Goal: Task Accomplishment & Management: Complete application form

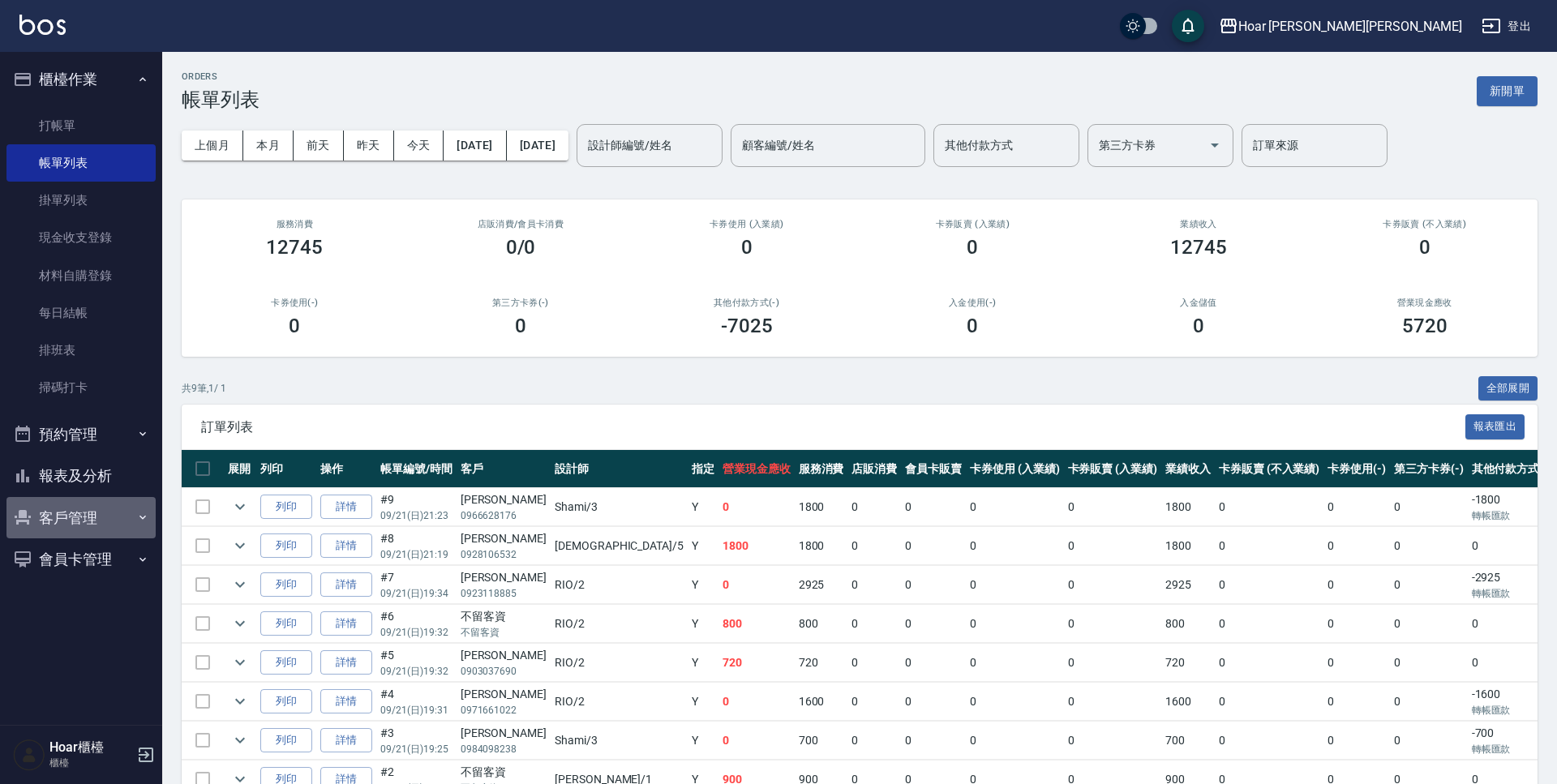
click at [83, 512] on button "客戶管理" at bounding box center [81, 518] width 149 height 42
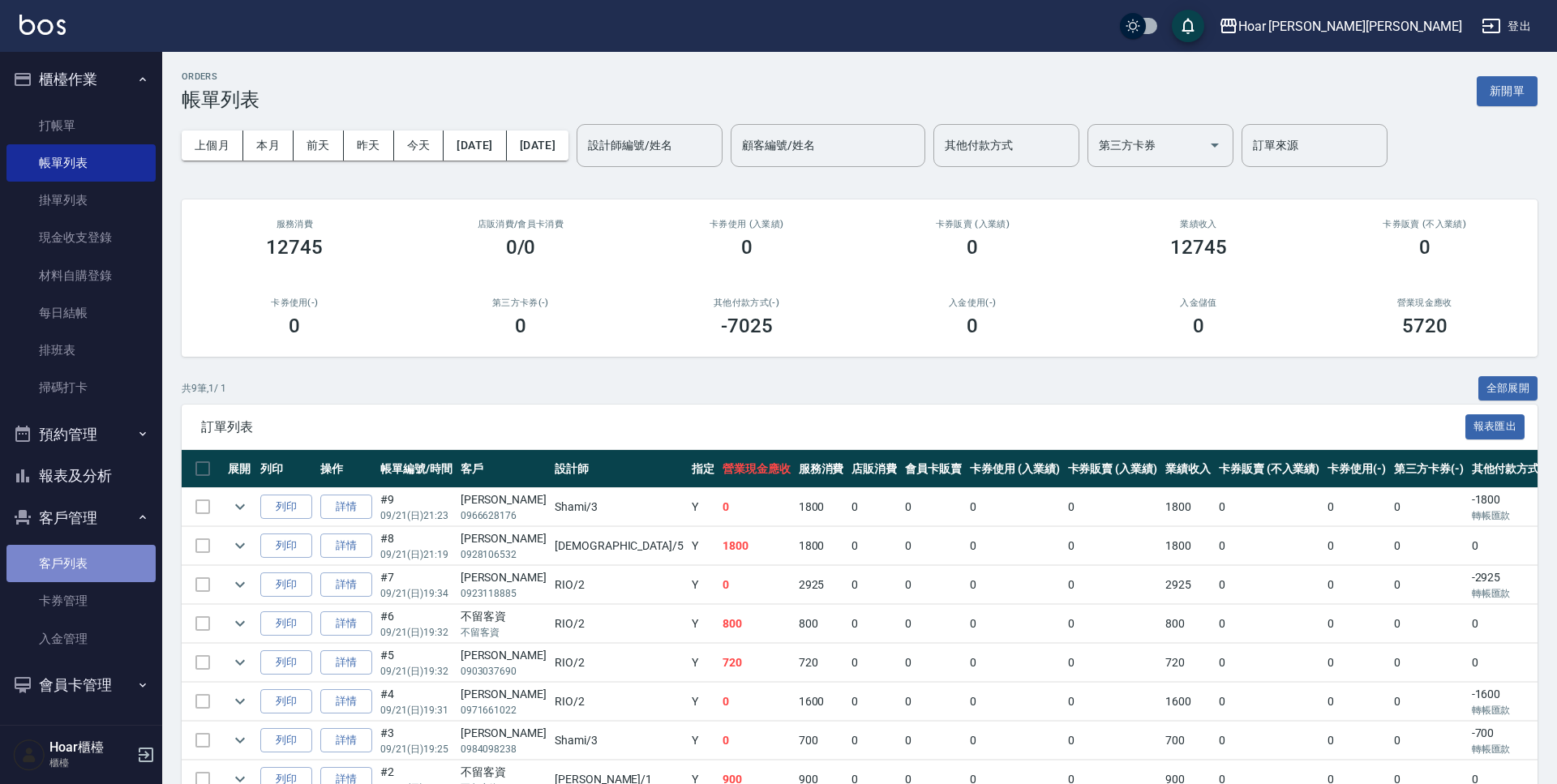
click at [98, 571] on link "客戶列表" at bounding box center [81, 564] width 149 height 38
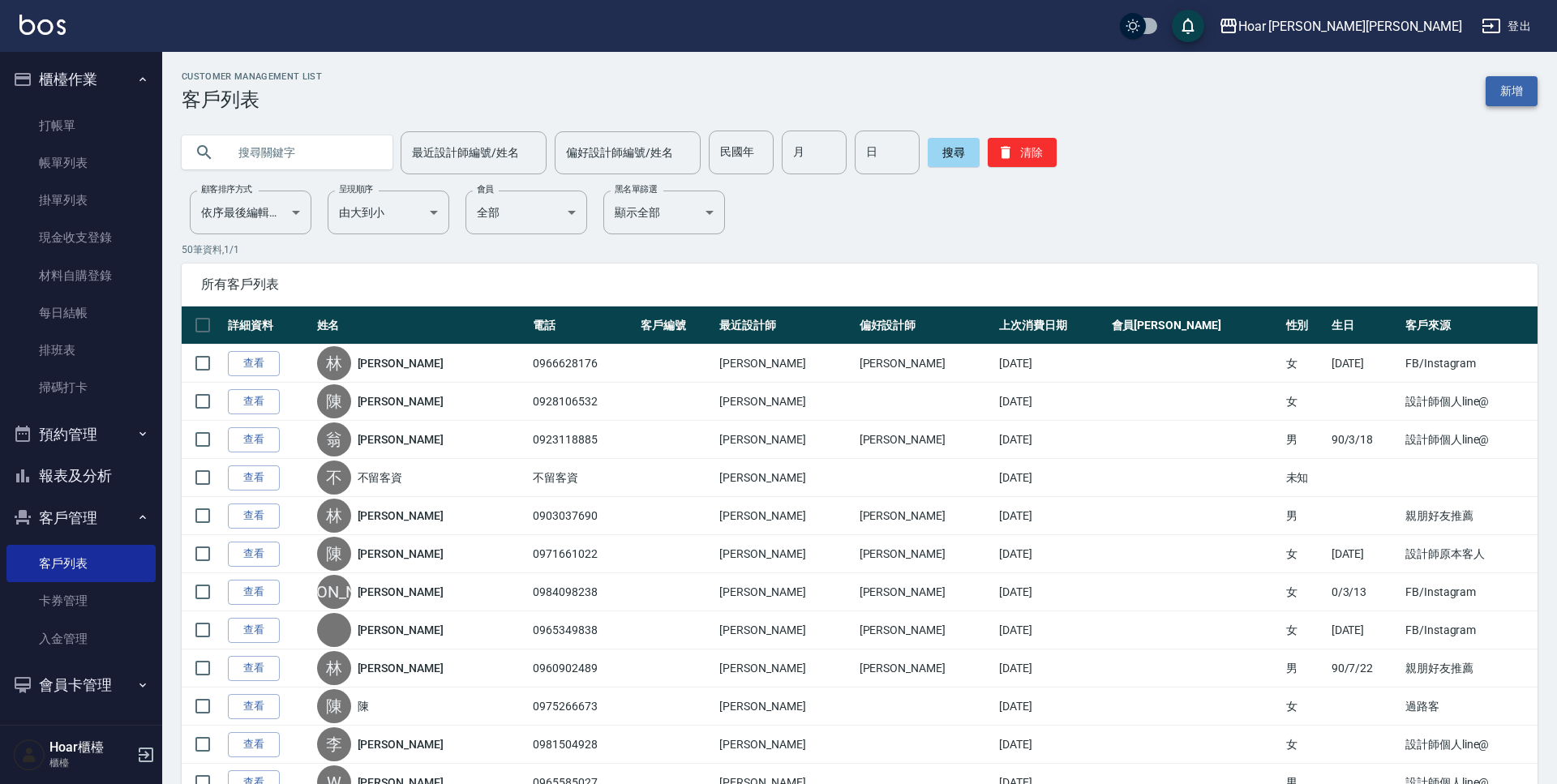
click at [1500, 91] on link "新增" at bounding box center [1512, 91] width 52 height 30
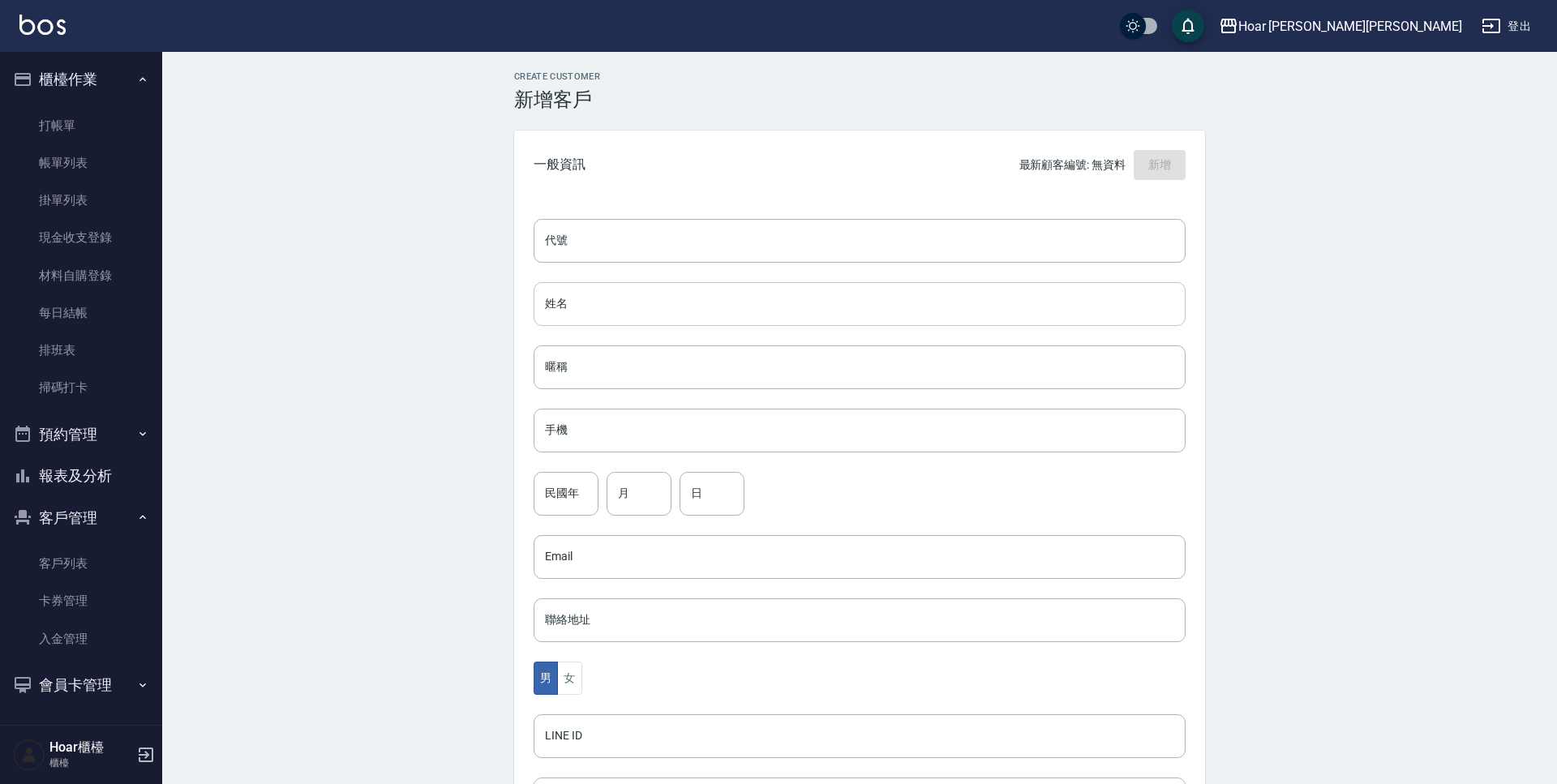
click at [545, 326] on div "代號 代號 姓名 姓名 暱稱 暱稱 手機 手機 民國年 民國年 月 月 日 日 Email Email 聯絡地址 聯絡地址 男 女 LINE ID LINE …" at bounding box center [859, 594] width 691 height 788
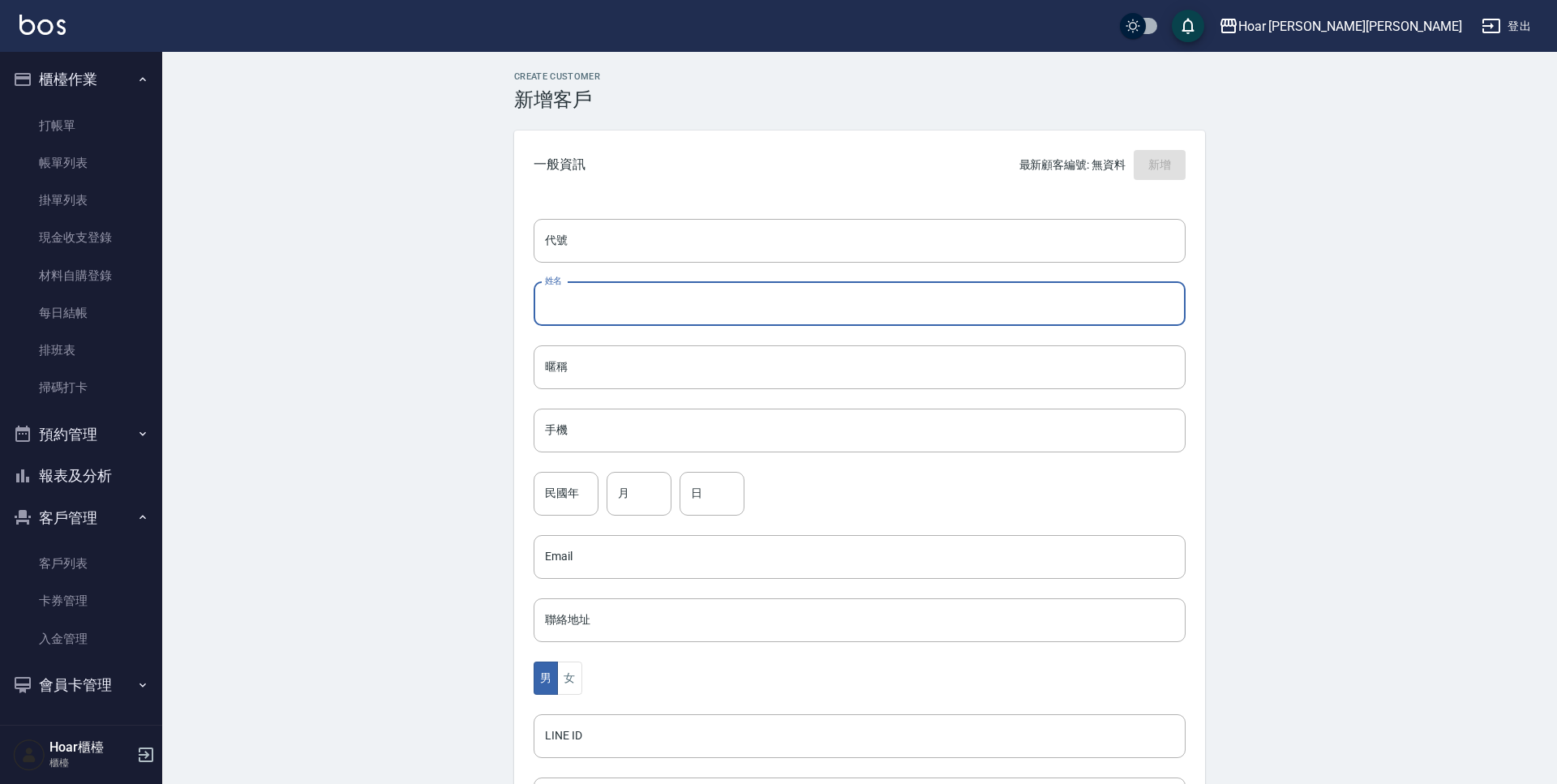
click at [556, 312] on input "姓名" at bounding box center [859, 304] width 652 height 44
type input "v"
type input "[PERSON_NAME]"
click at [592, 494] on input "民國年" at bounding box center [566, 494] width 65 height 44
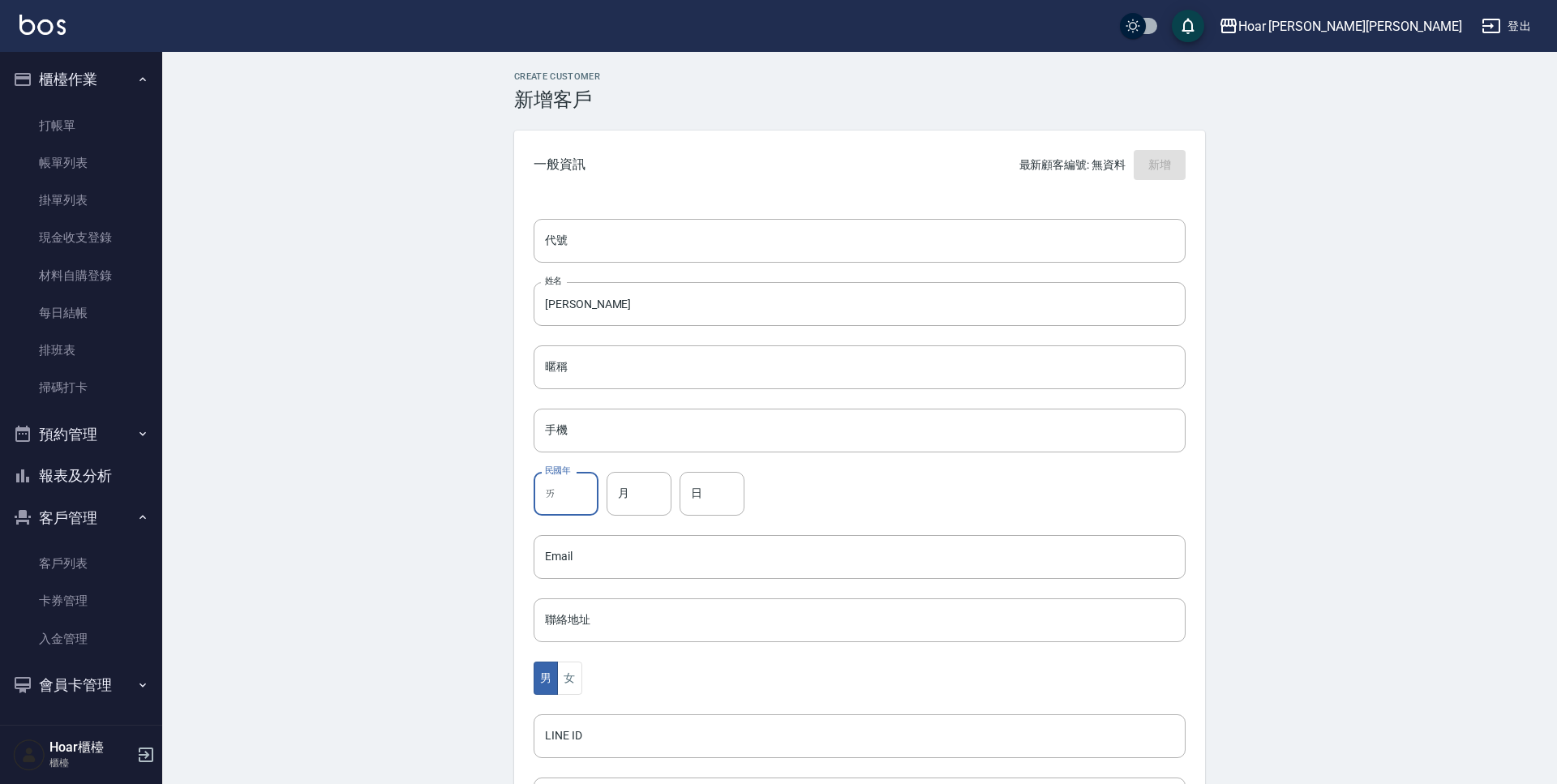
type input "矮"
type input "93"
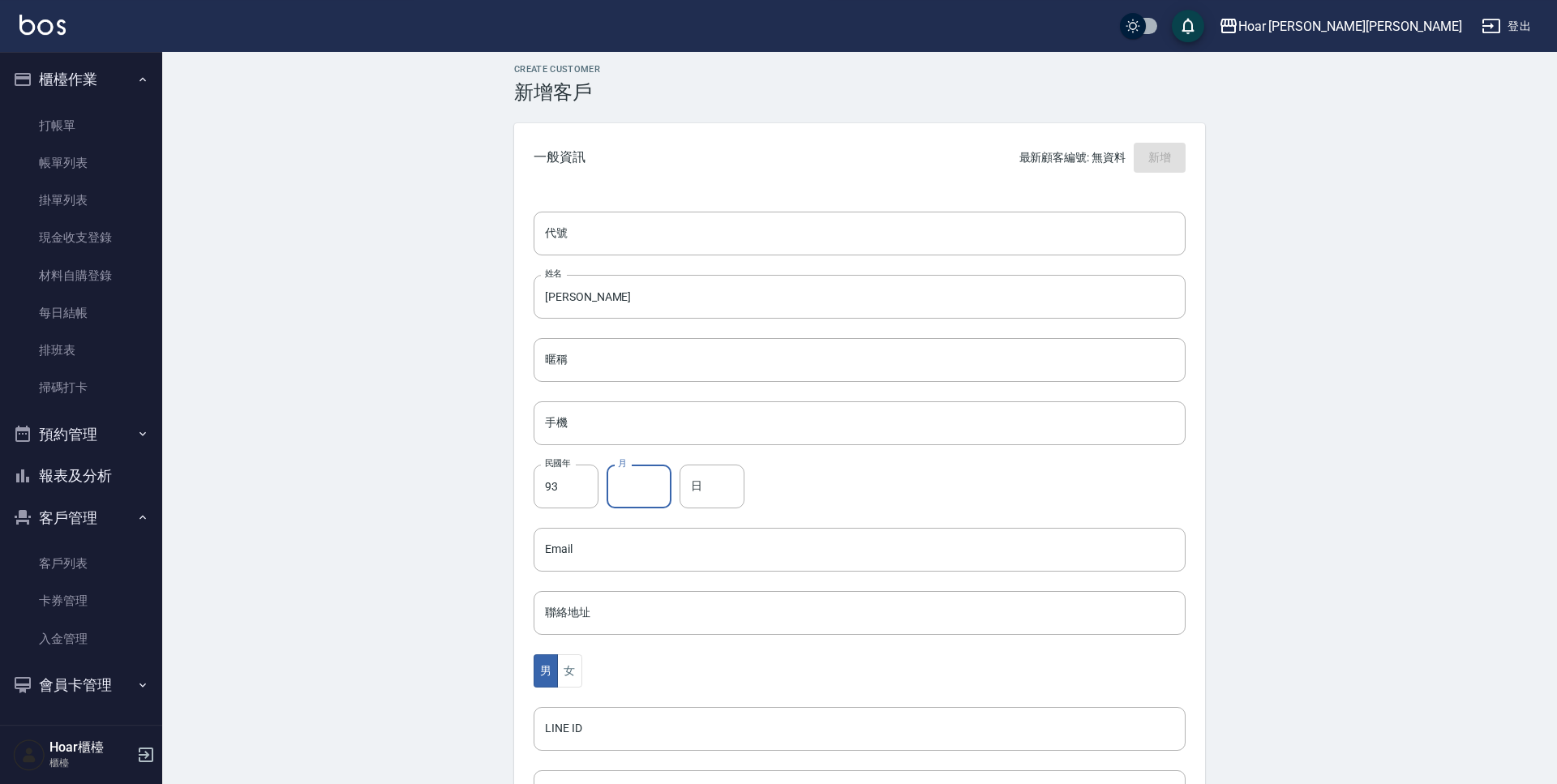
click at [647, 489] on input "月" at bounding box center [640, 487] width 65 height 44
type input "5"
click at [728, 499] on input "日" at bounding box center [712, 486] width 65 height 44
type input "6"
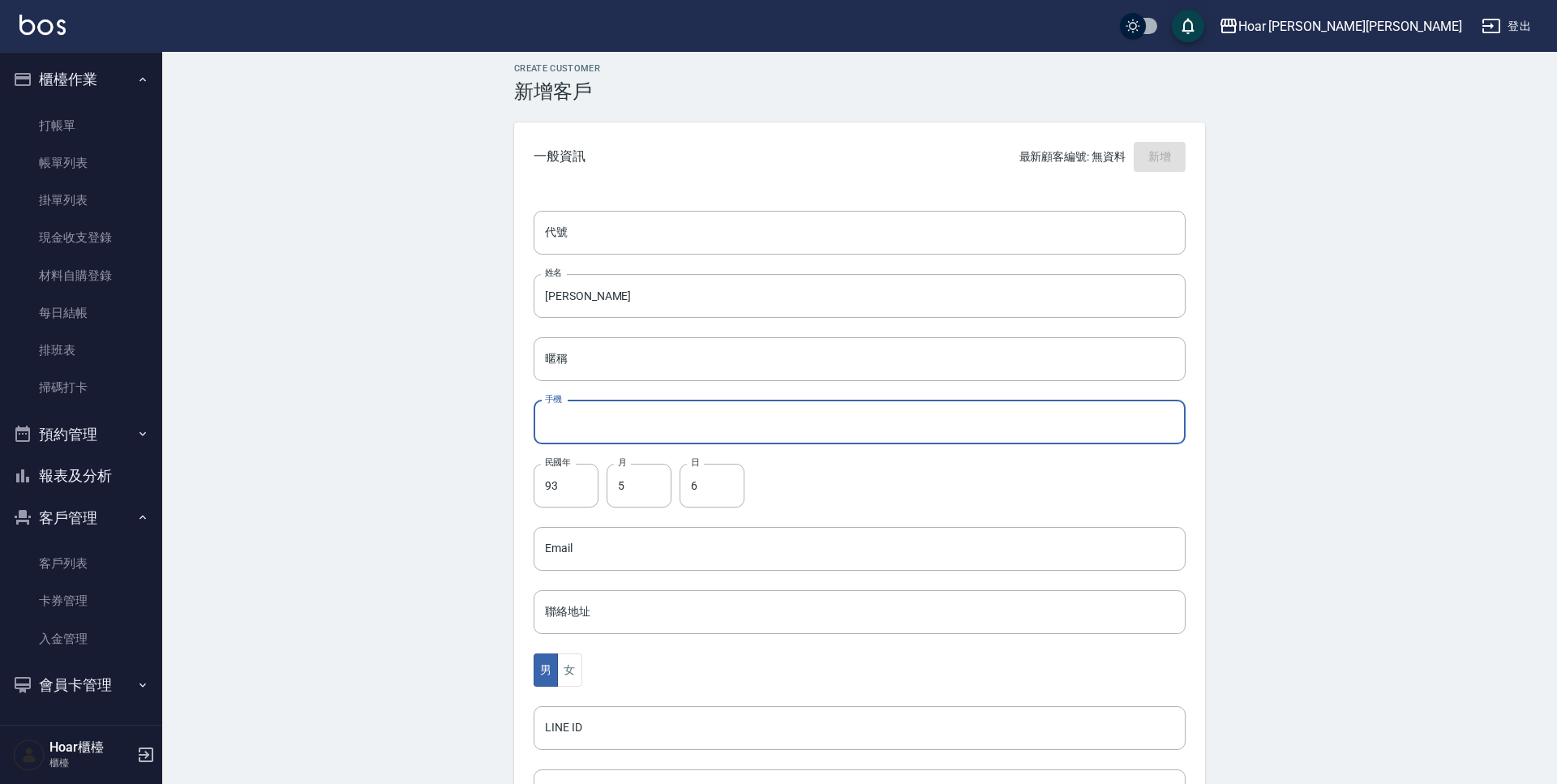
click at [692, 415] on input "手機" at bounding box center [859, 423] width 652 height 44
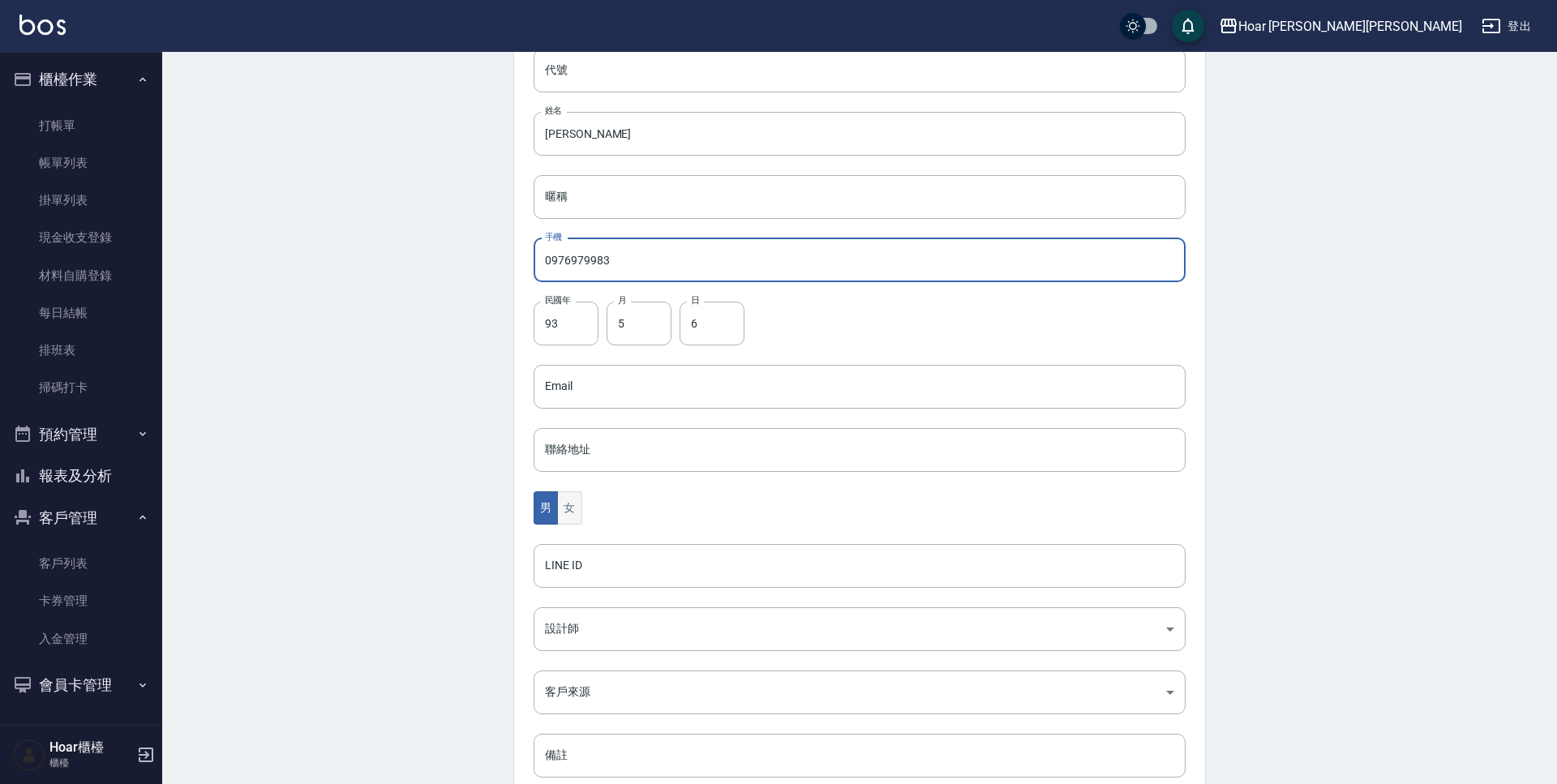
type input "0976979983"
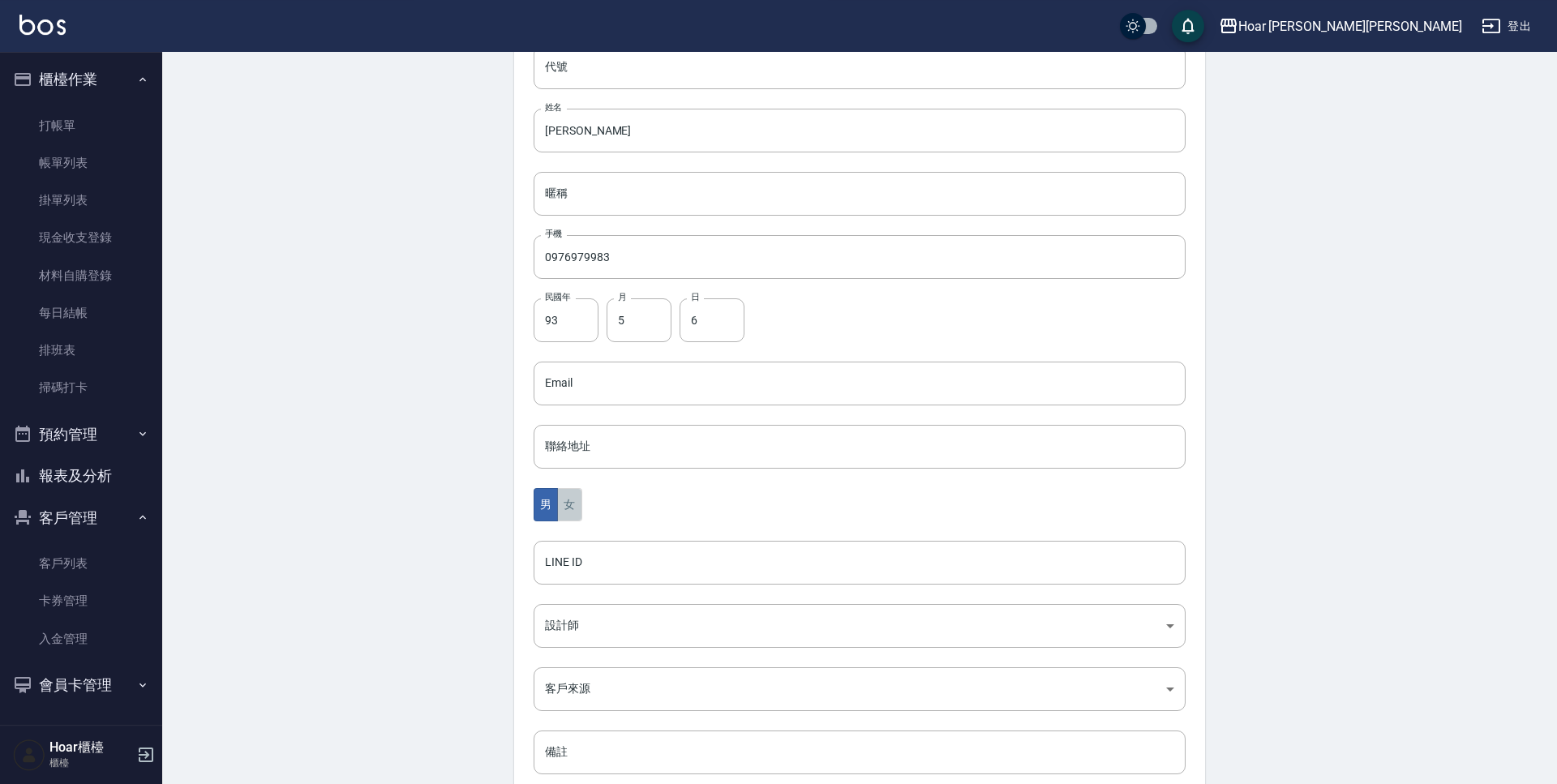
click at [573, 511] on button "女" at bounding box center [570, 504] width 24 height 33
click at [608, 627] on body "Hoar [PERSON_NAME][PERSON_NAME] 登出 櫃檯作業 打帳單 帳單列表 掛單列表 現金收支登錄 材料自購登錄 每日結帳 排班表 掃碼…" at bounding box center [778, 357] width 1557 height 1056
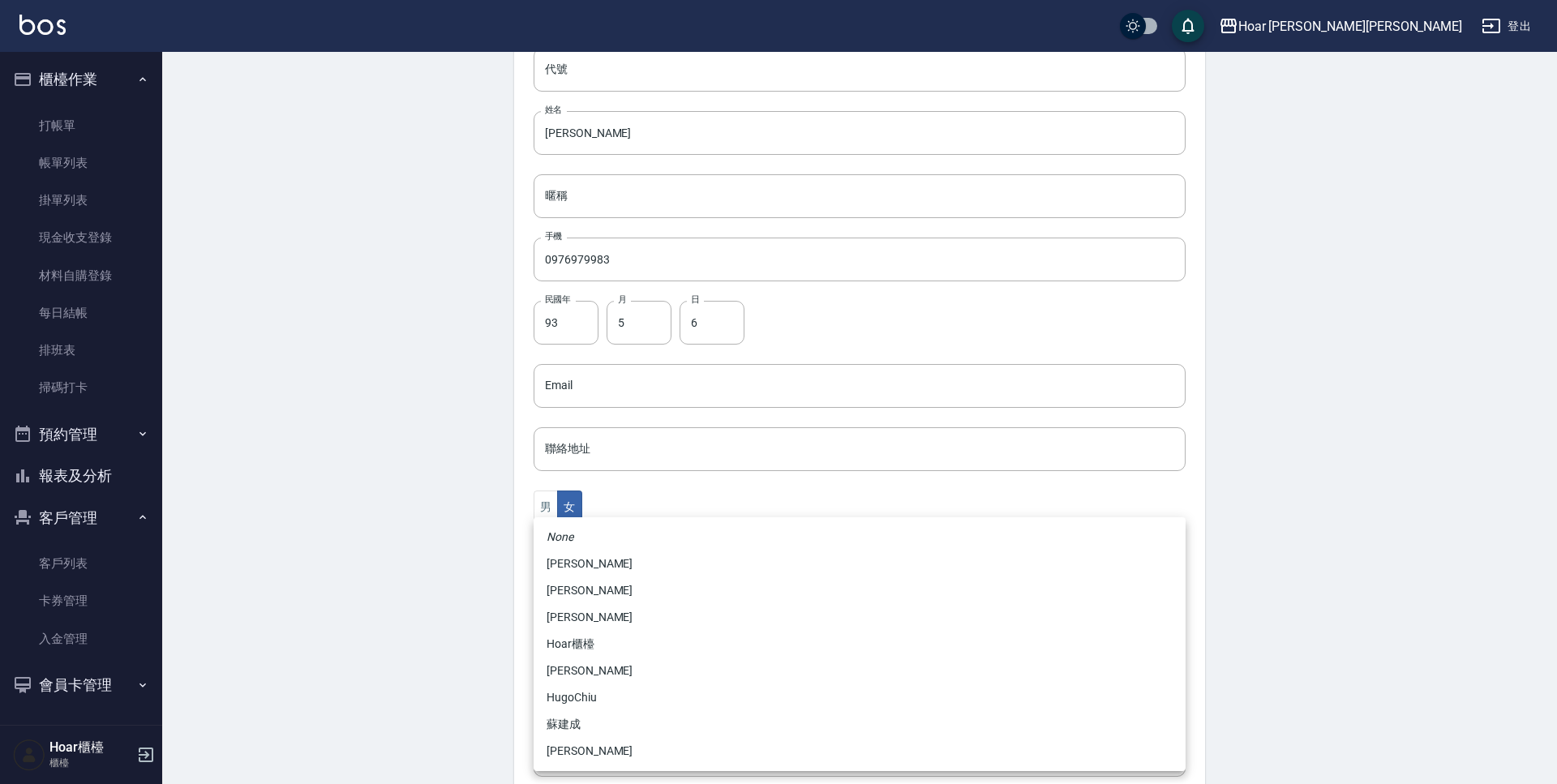
drag, startPoint x: 606, startPoint y: 748, endPoint x: 570, endPoint y: 725, distance: 42.7
click at [606, 748] on li "[PERSON_NAME]" at bounding box center [859, 751] width 652 height 27
type input "ca54d0d9-00fe-490f-ba6a-72a5339bf885"
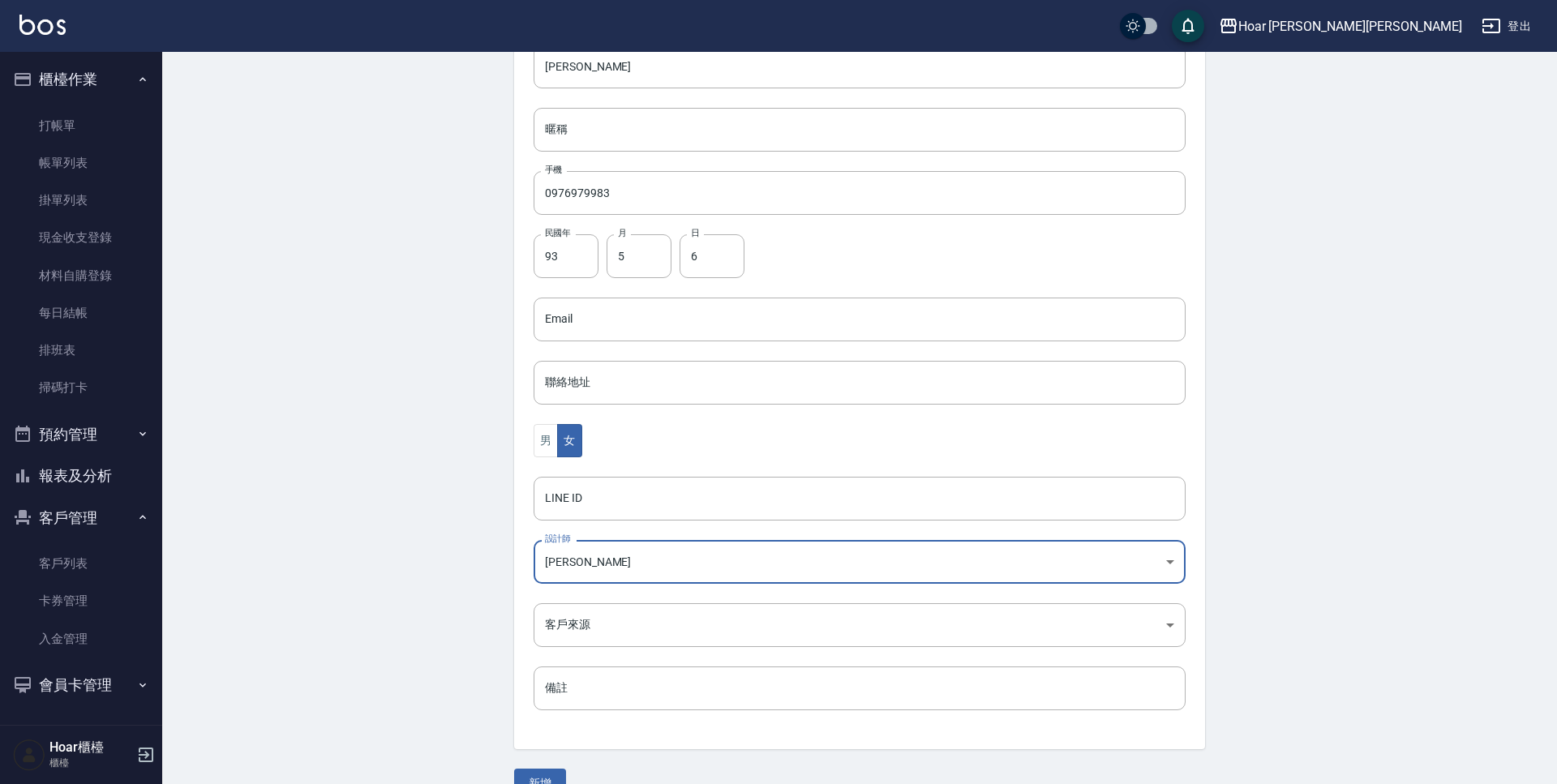
scroll to position [272, 0]
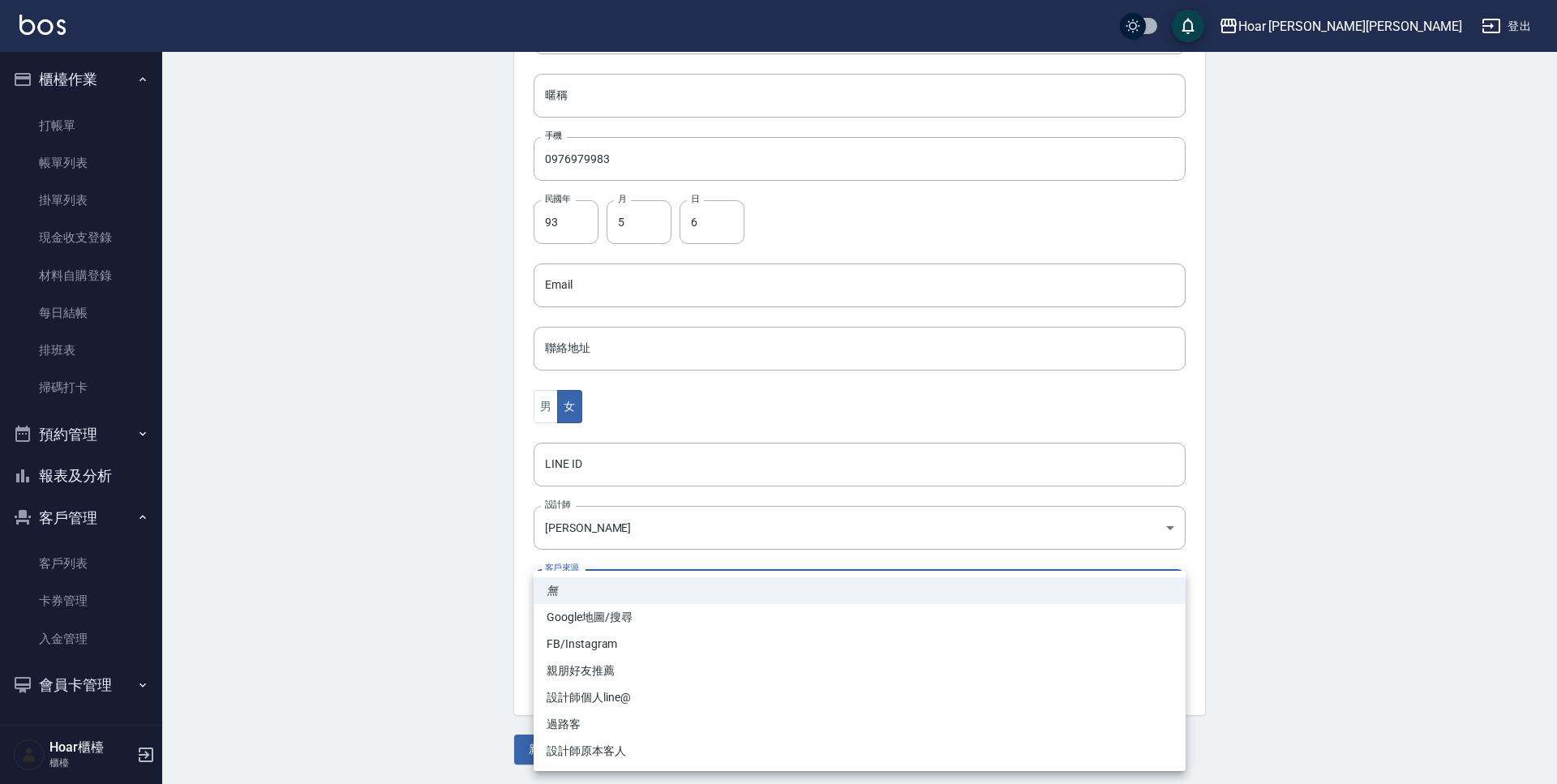
click at [616, 587] on body "Hoar [PERSON_NAME][PERSON_NAME] 登出 櫃檯作業 打帳單 帳單列表 掛單列表 現金收支登錄 材料自購登錄 每日結帳 排班表 掃碼…" at bounding box center [778, 256] width 1557 height 1056
click at [615, 697] on li "設計師個人line@" at bounding box center [859, 698] width 652 height 27
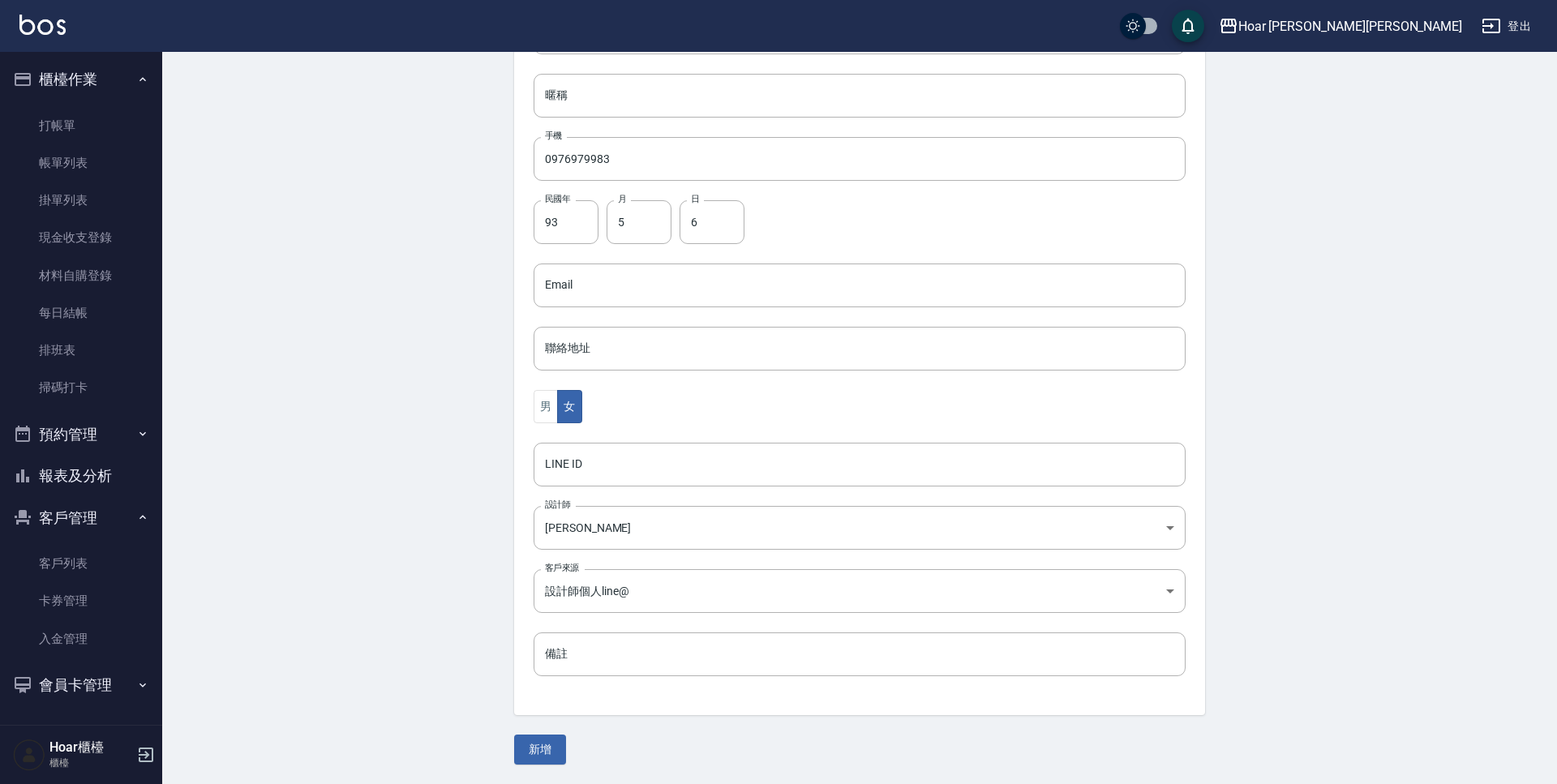
click at [606, 569] on div "代號 代號 姓名 [PERSON_NAME] 暱稱 暱稱 手機 0976979983 手機 民國年 93 民國年 月 5 月 日 6 日 Email Emai…" at bounding box center [859, 322] width 691 height 788
click at [607, 586] on body "Hoar [PERSON_NAME][PERSON_NAME] 登出 櫃檯作業 打帳單 帳單列表 掛單列表 現金收支登錄 材料自購登錄 每日結帳 排班表 掃碼…" at bounding box center [778, 256] width 1557 height 1056
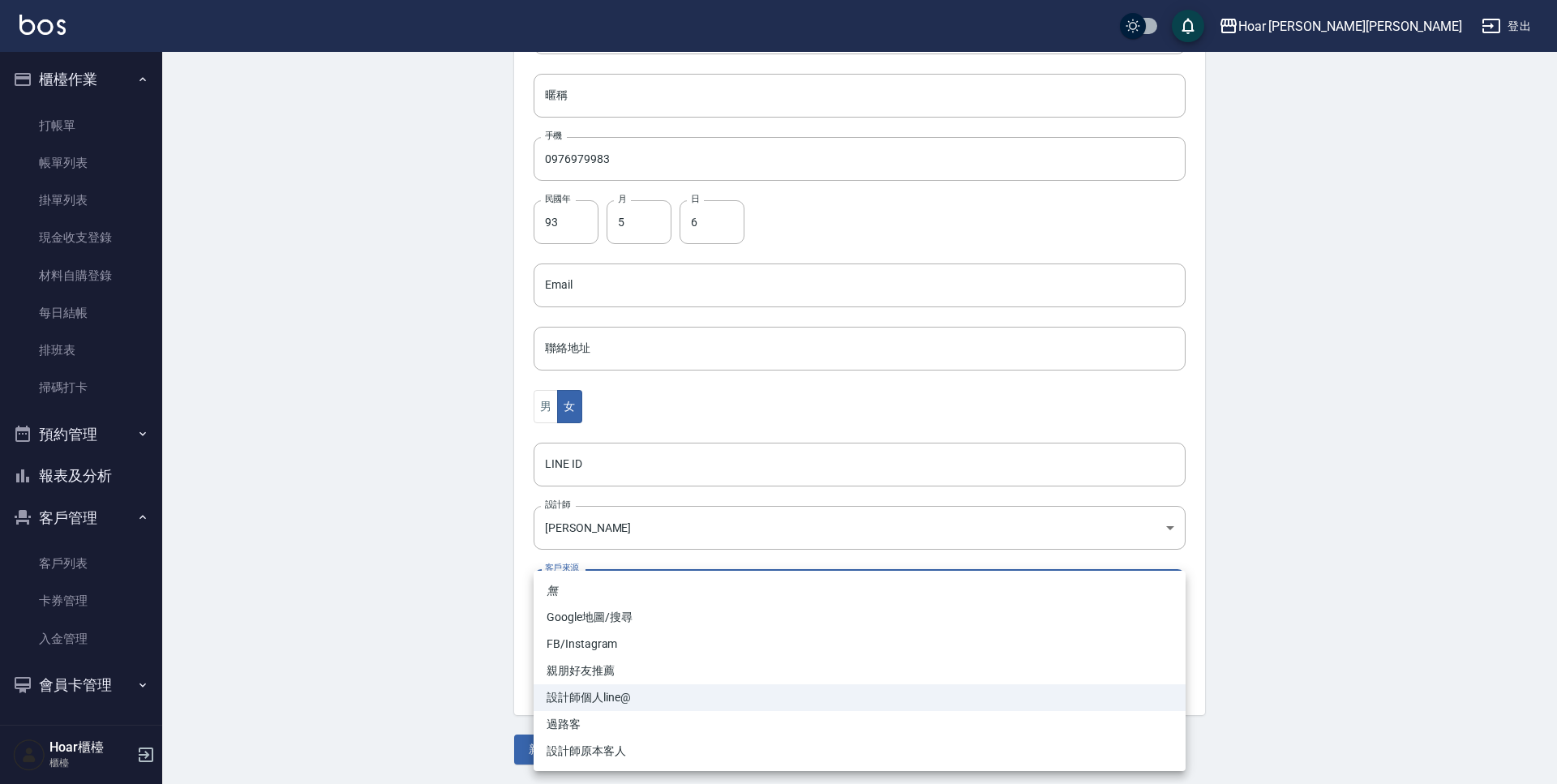
click at [600, 643] on li "FB/Instagram" at bounding box center [859, 644] width 652 height 27
type input "FB/Instagram"
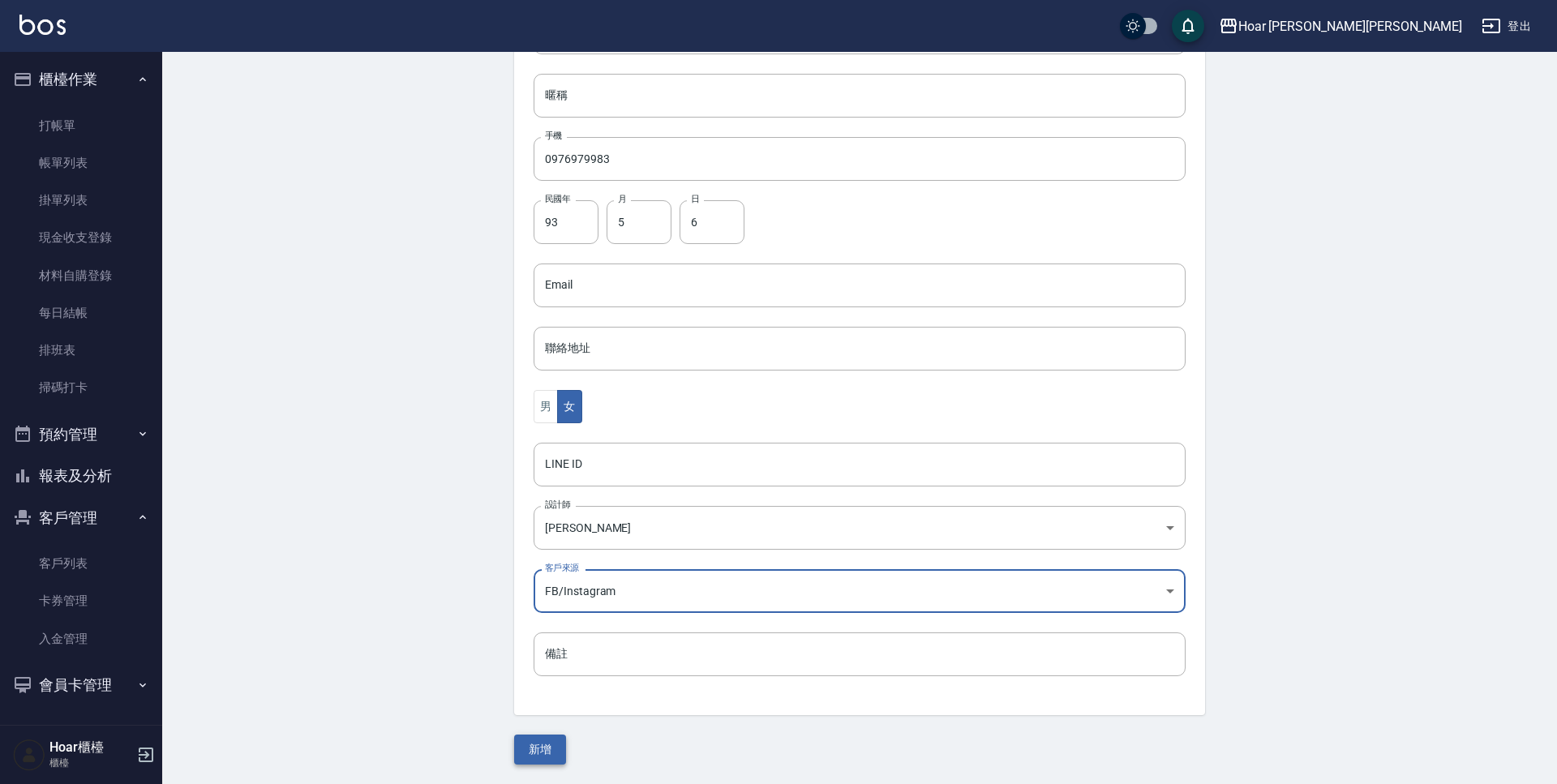
click at [531, 760] on button "新增" at bounding box center [540, 750] width 52 height 30
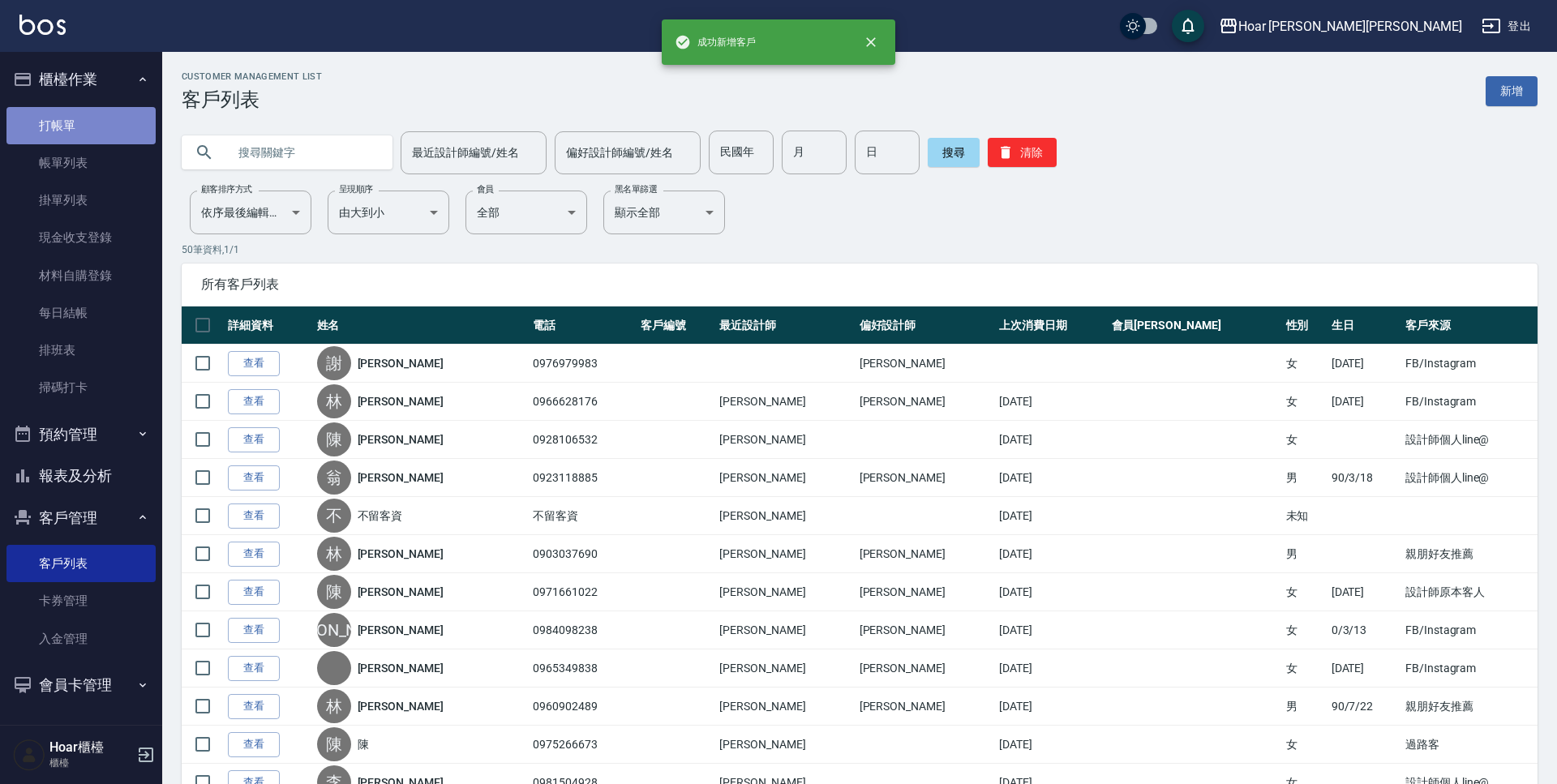
click at [80, 120] on link "打帳單" at bounding box center [81, 126] width 149 height 38
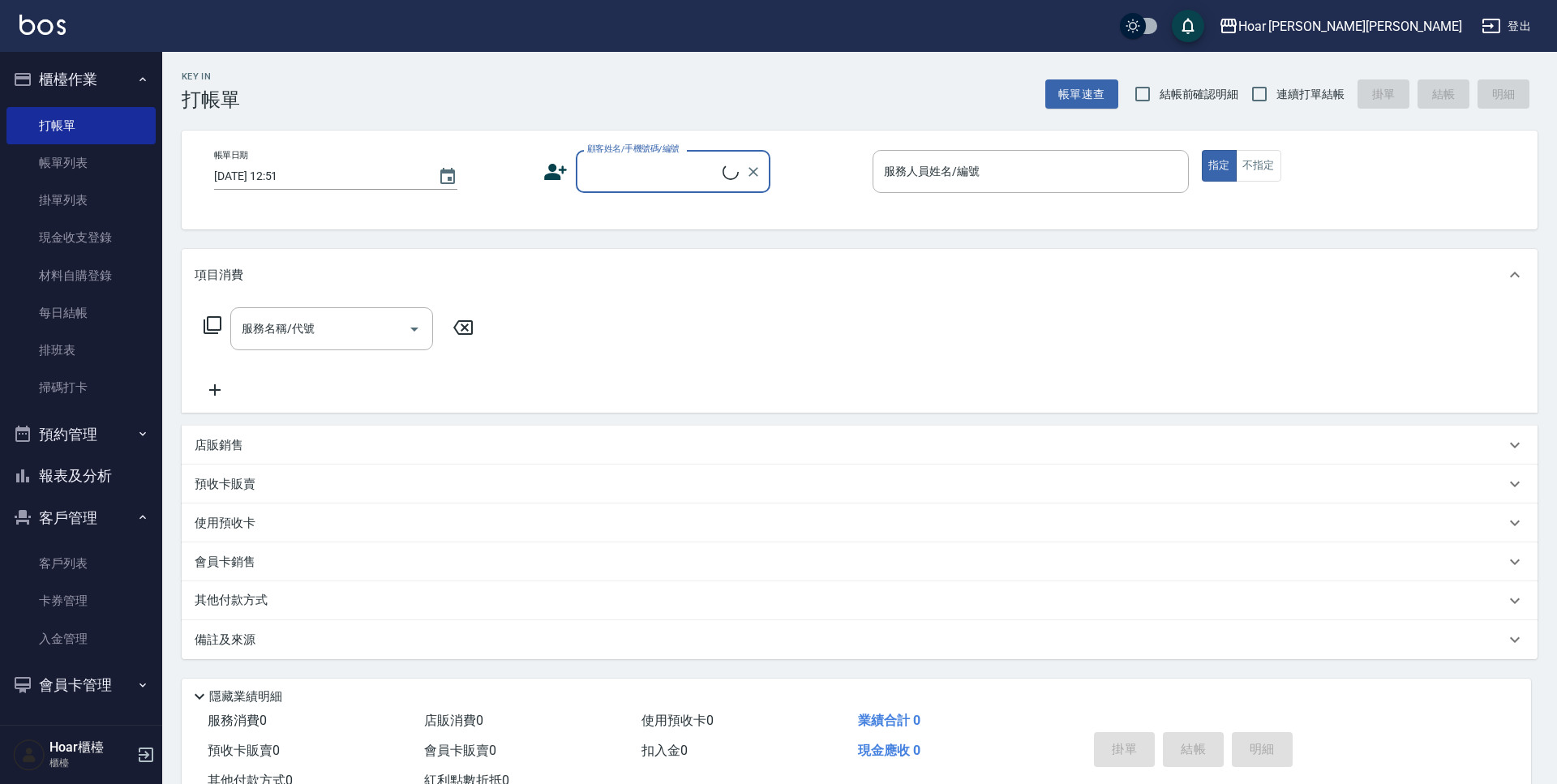
scroll to position [1, 0]
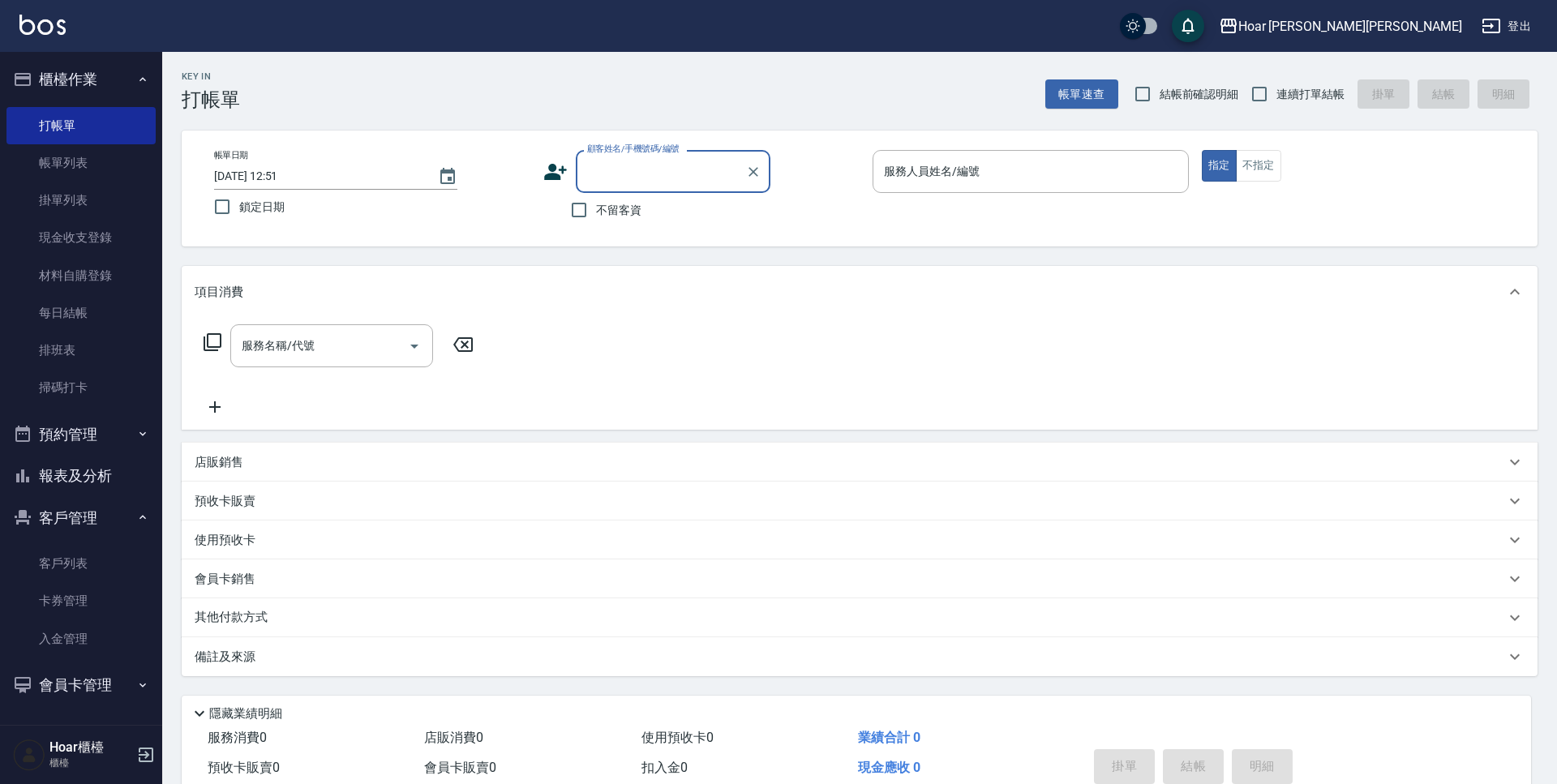
click at [690, 173] on input "顧客姓名/手機號碼/編號" at bounding box center [661, 171] width 156 height 29
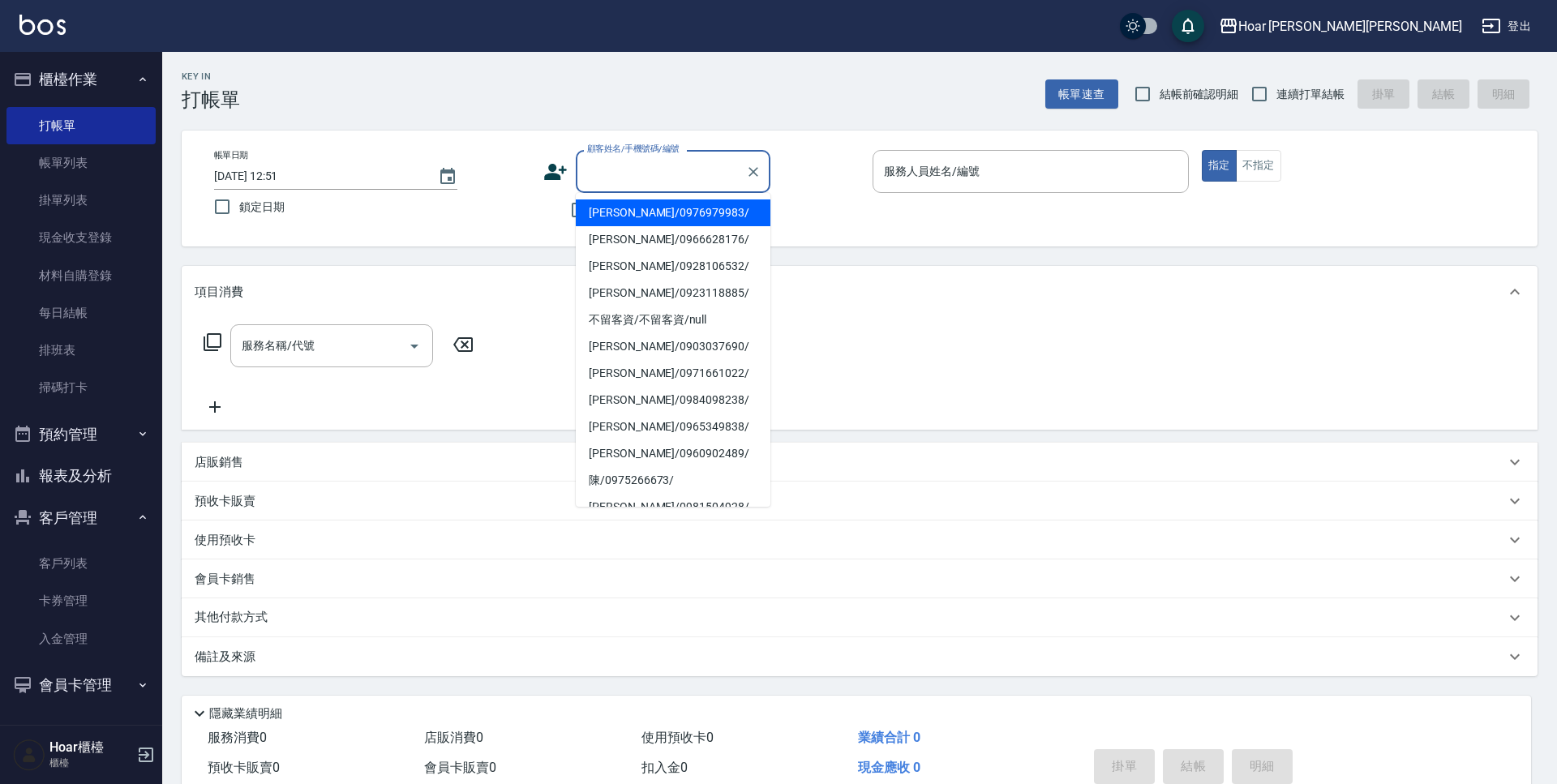
click at [614, 207] on li "[PERSON_NAME]/0976979983/" at bounding box center [673, 213] width 195 height 27
type input "[PERSON_NAME]/0976979983/"
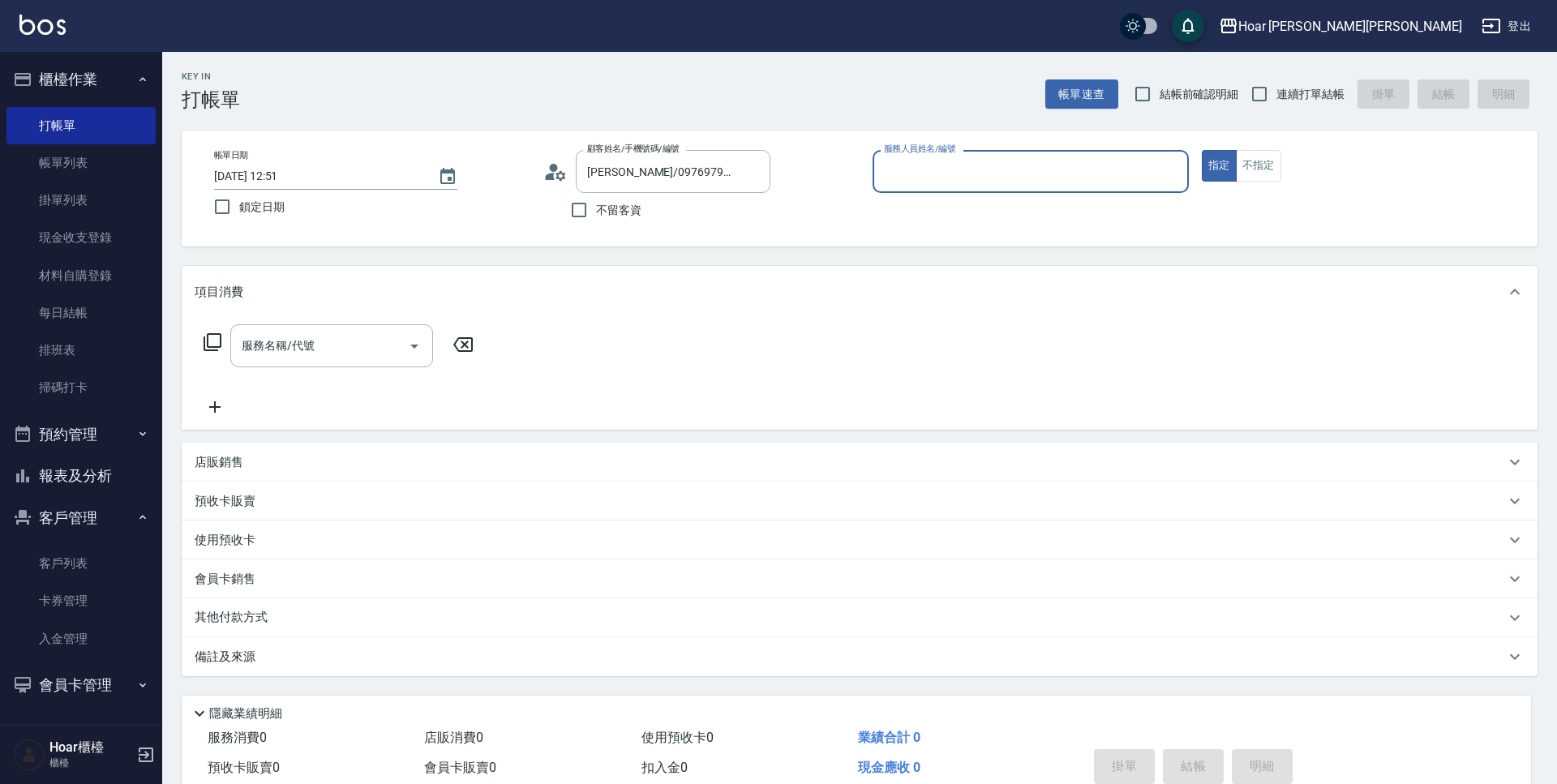
type input "Shami-3"
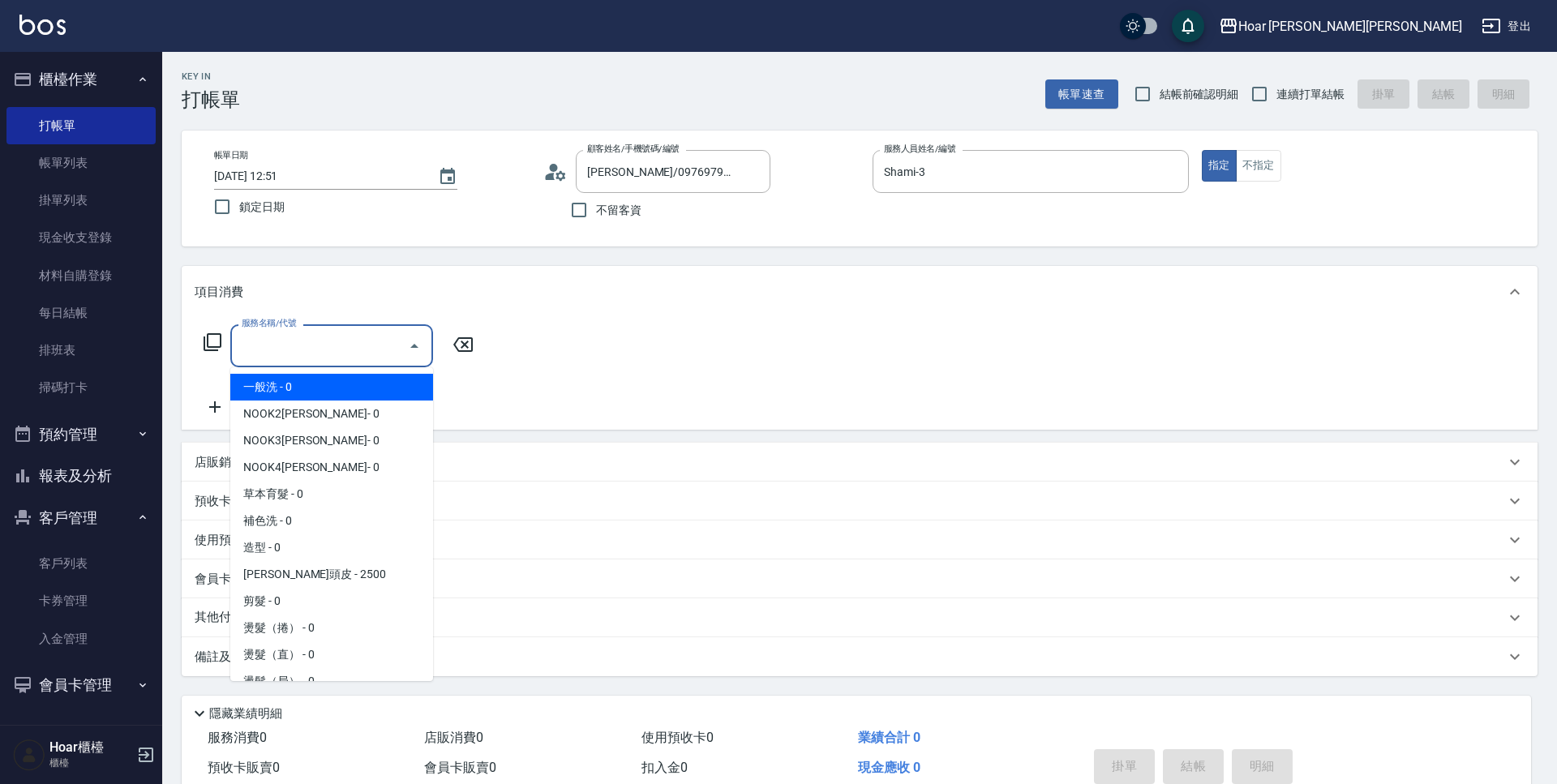
click at [279, 342] on input "服務名稱/代號" at bounding box center [319, 346] width 164 height 29
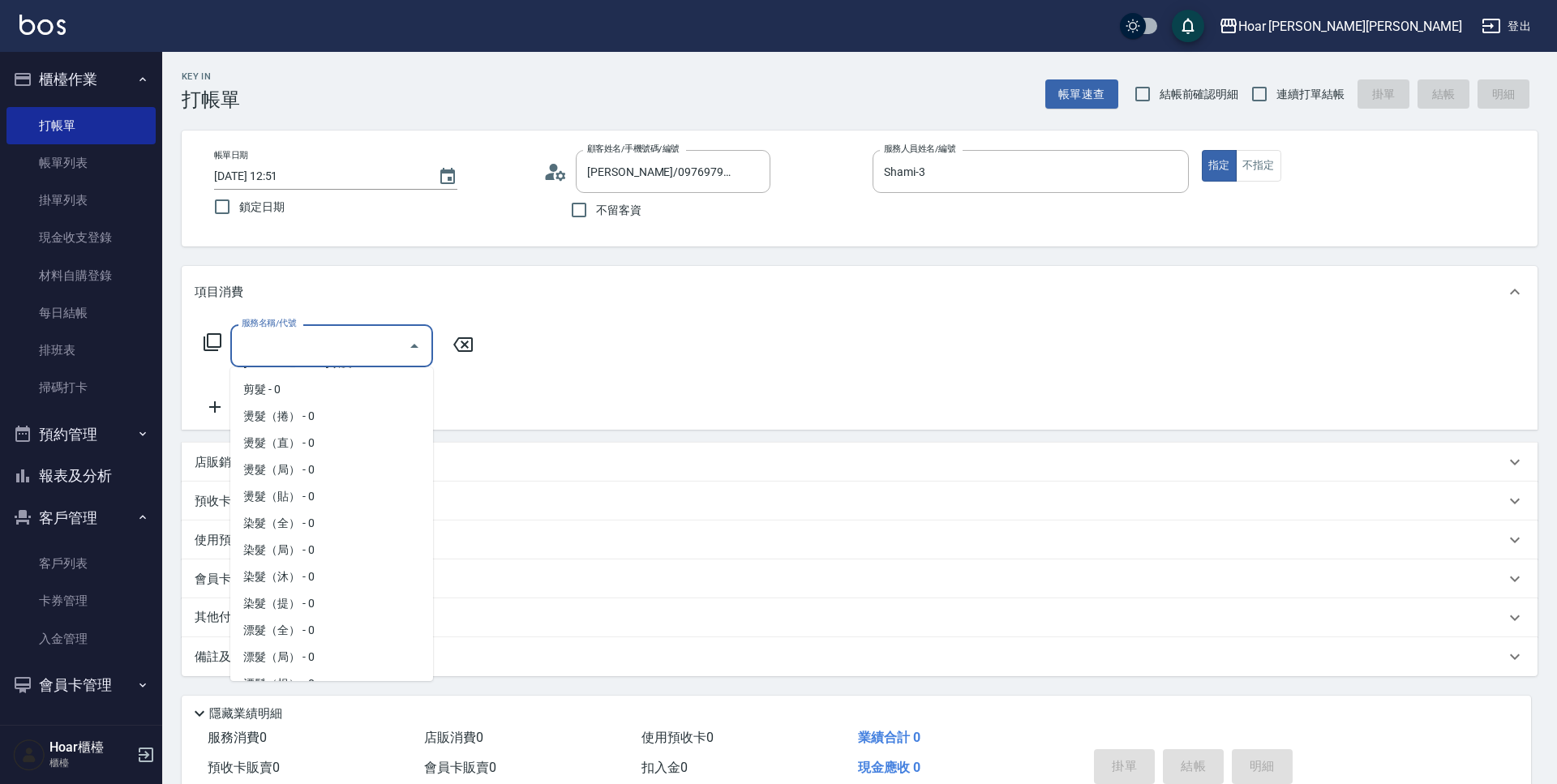
scroll to position [210, 0]
click at [255, 423] on span "燙髮（捲） - 0" at bounding box center [331, 417] width 202 height 27
type input "燙髮（捲）(301)"
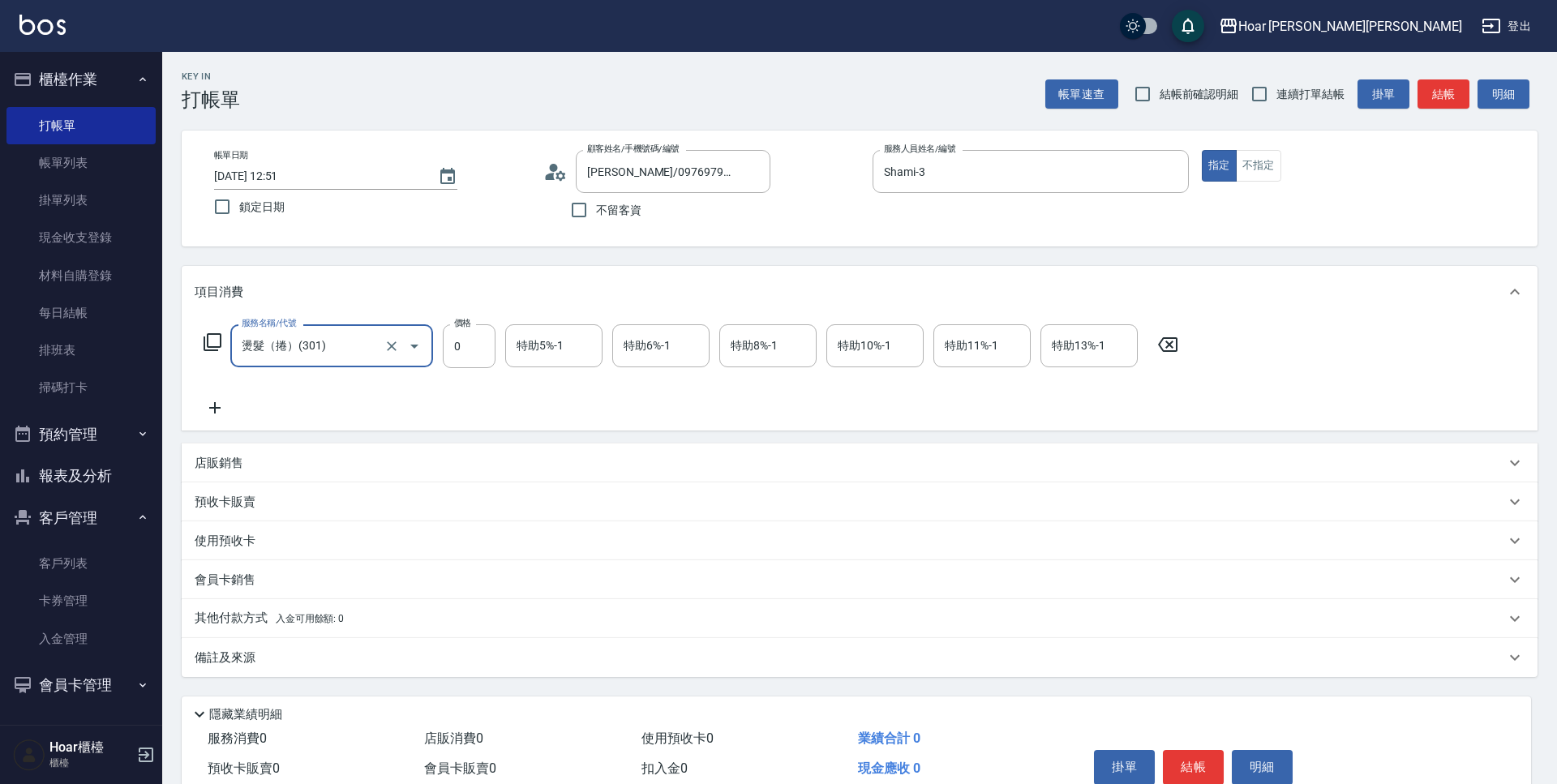
click at [228, 410] on icon at bounding box center [215, 408] width 41 height 20
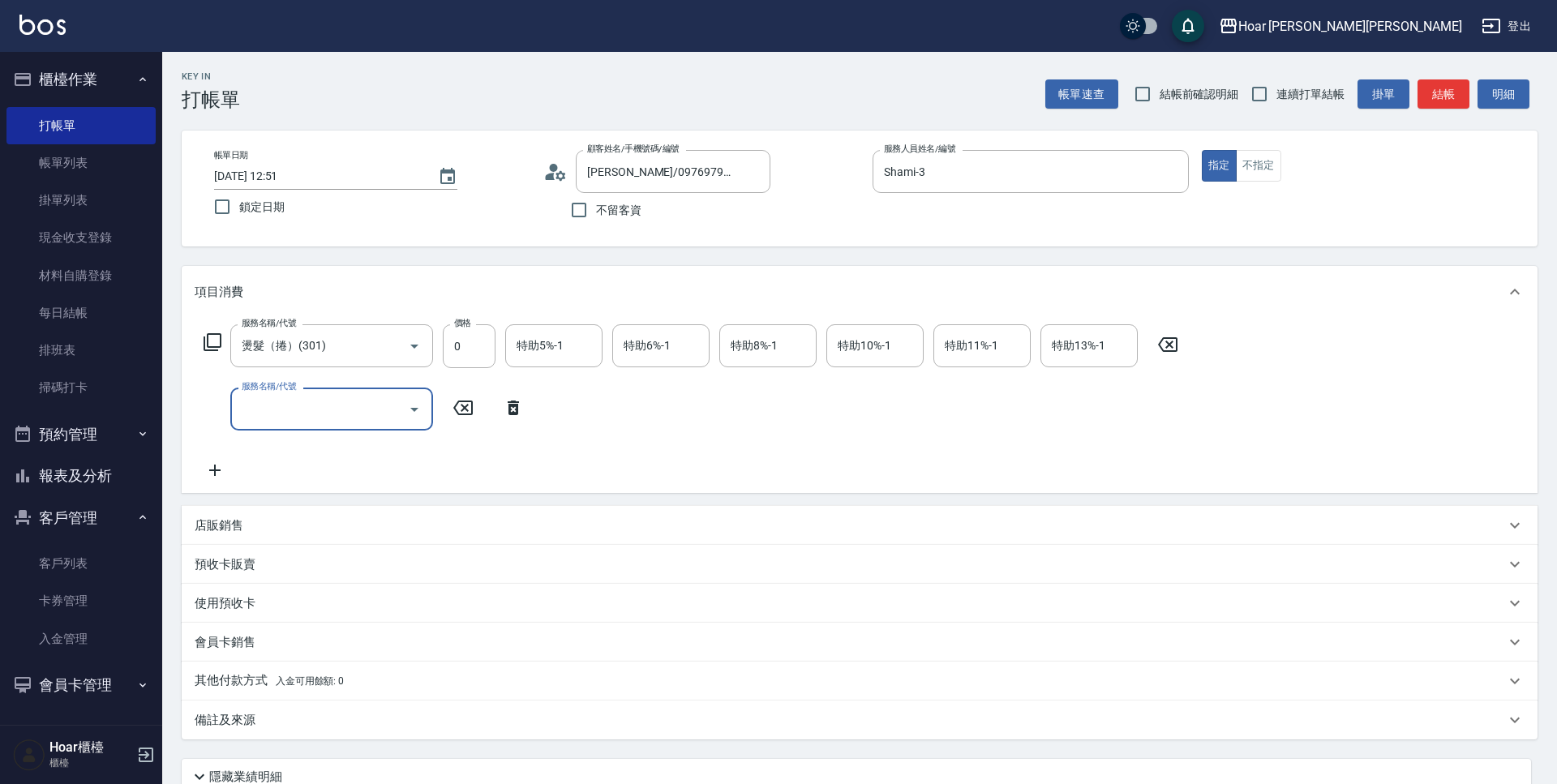
click at [273, 391] on label "服務名稱/代號" at bounding box center [268, 386] width 55 height 12
click at [273, 395] on input "服務名稱/代號" at bounding box center [319, 409] width 164 height 29
click at [295, 427] on div "服務名稱/代號" at bounding box center [331, 409] width 202 height 43
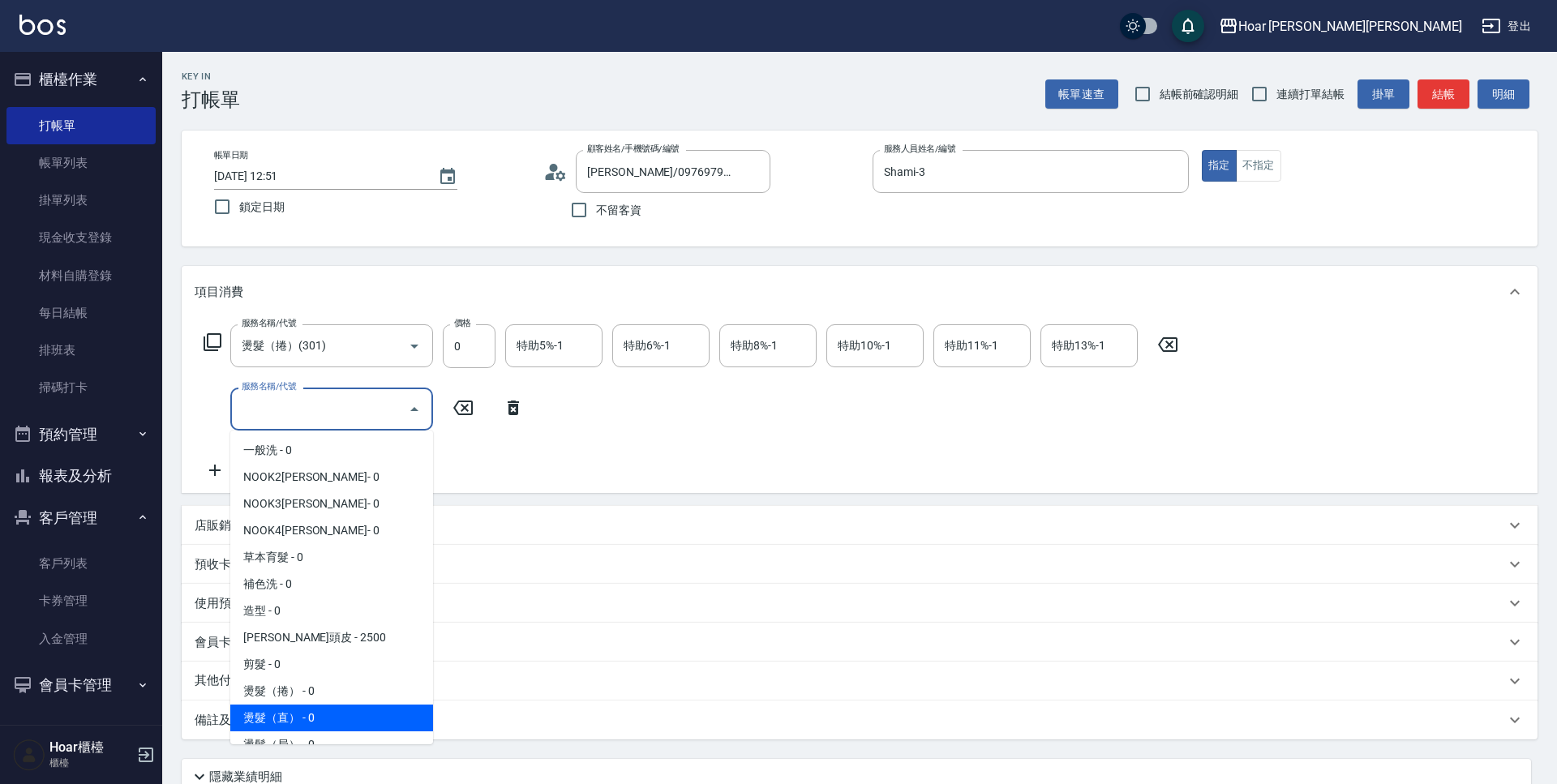
click at [333, 724] on span "燙髮（直） - 0" at bounding box center [331, 718] width 202 height 27
type input "燙髮（直）(302)"
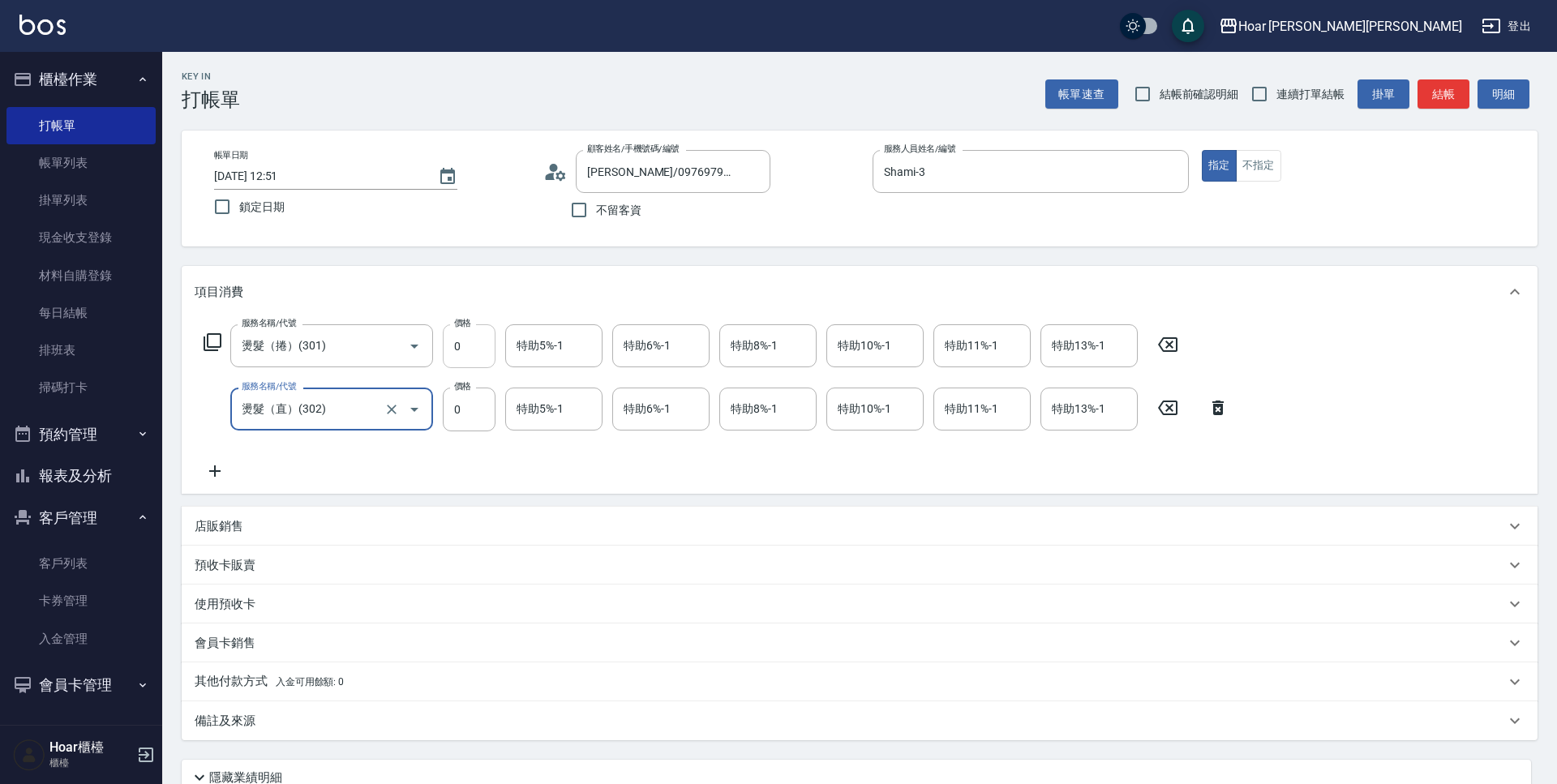
click at [475, 365] on input "0" at bounding box center [469, 347] width 53 height 44
type input "2500"
click at [472, 361] on input "0" at bounding box center [469, 347] width 53 height 44
click at [482, 354] on input "0" at bounding box center [469, 347] width 53 height 44
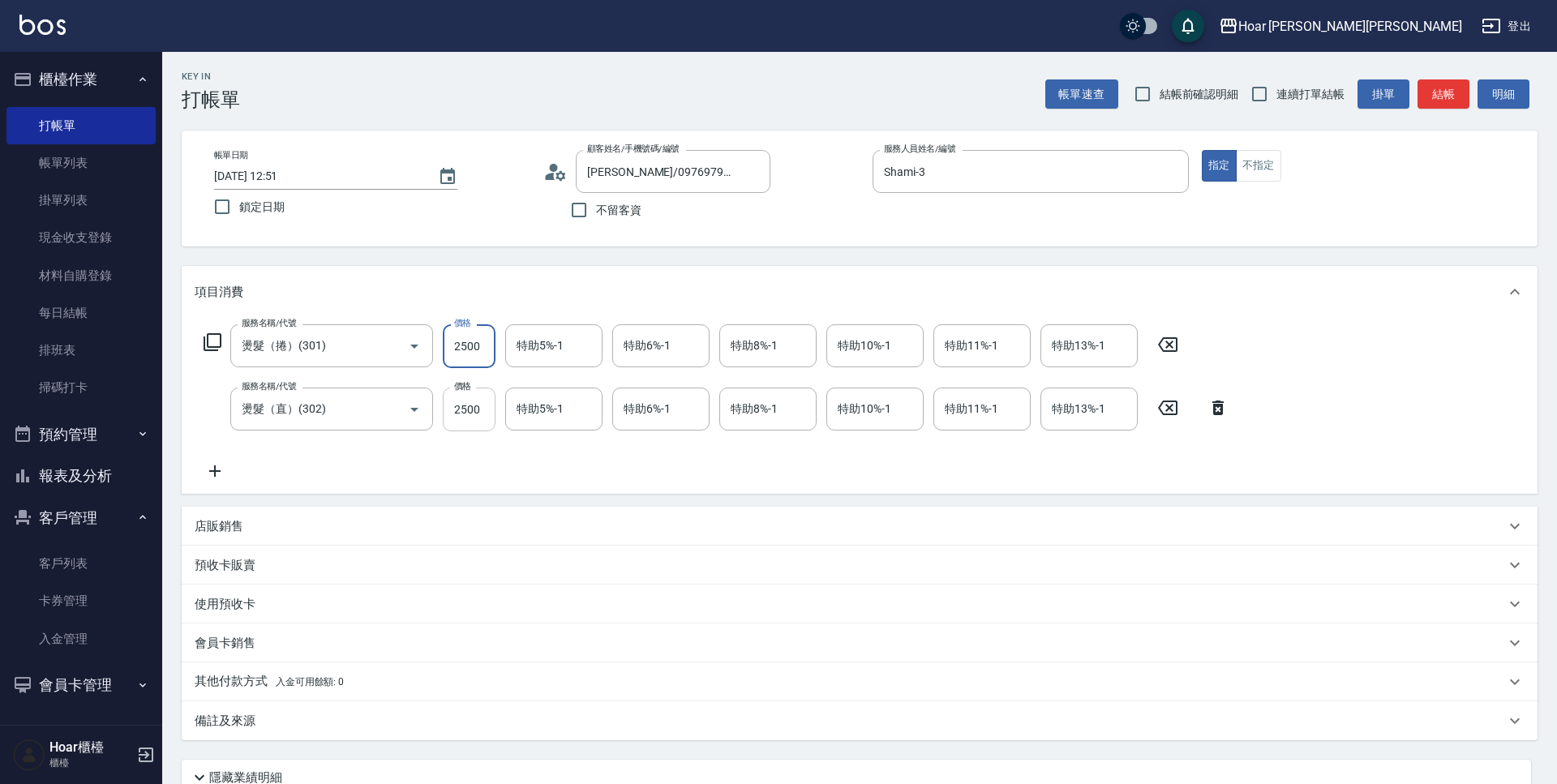
type input "2500"
drag, startPoint x: 487, startPoint y: 407, endPoint x: 495, endPoint y: 386, distance: 22.5
click at [486, 407] on input "2500" at bounding box center [469, 410] width 53 height 44
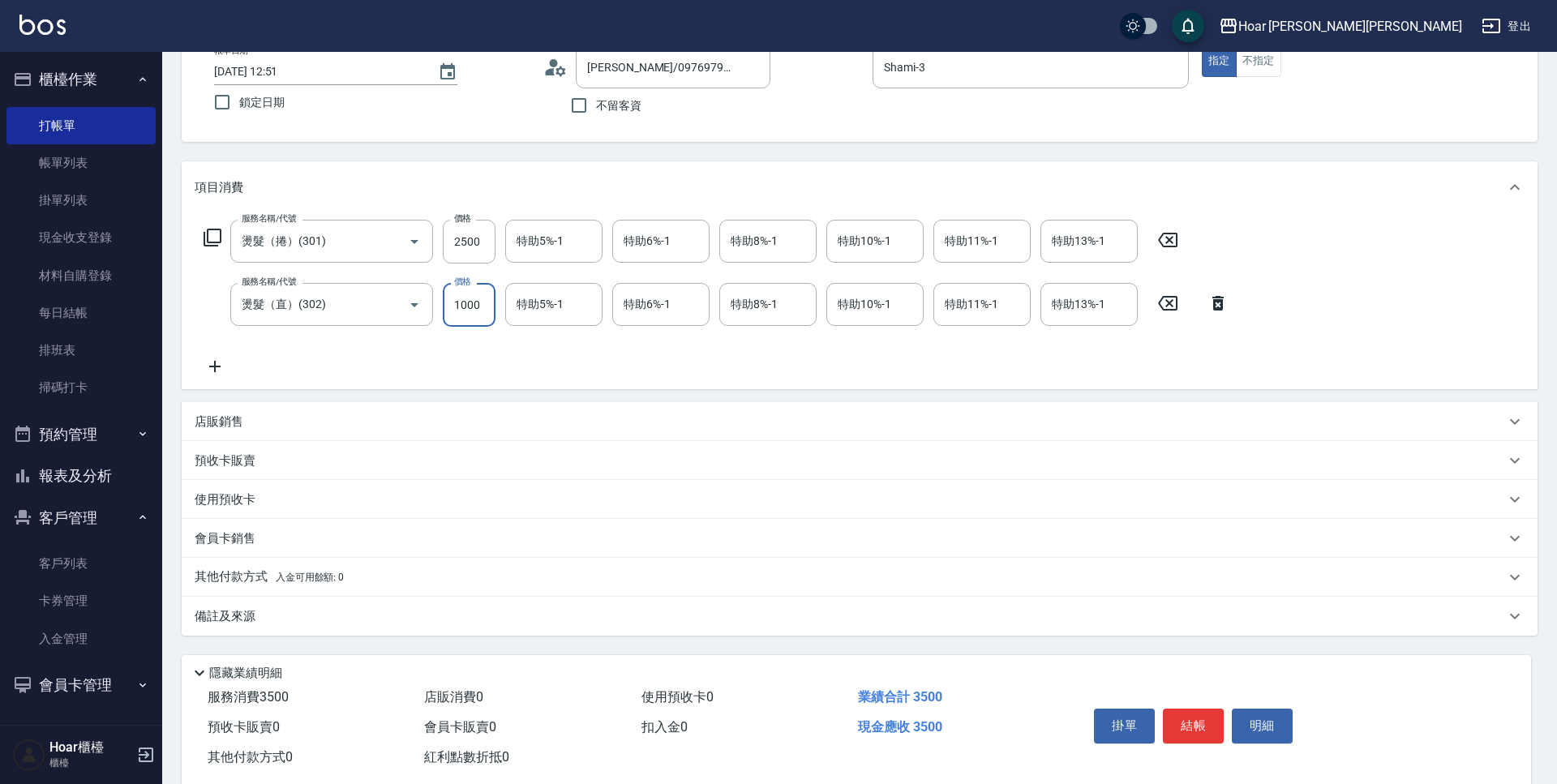
scroll to position [140, 0]
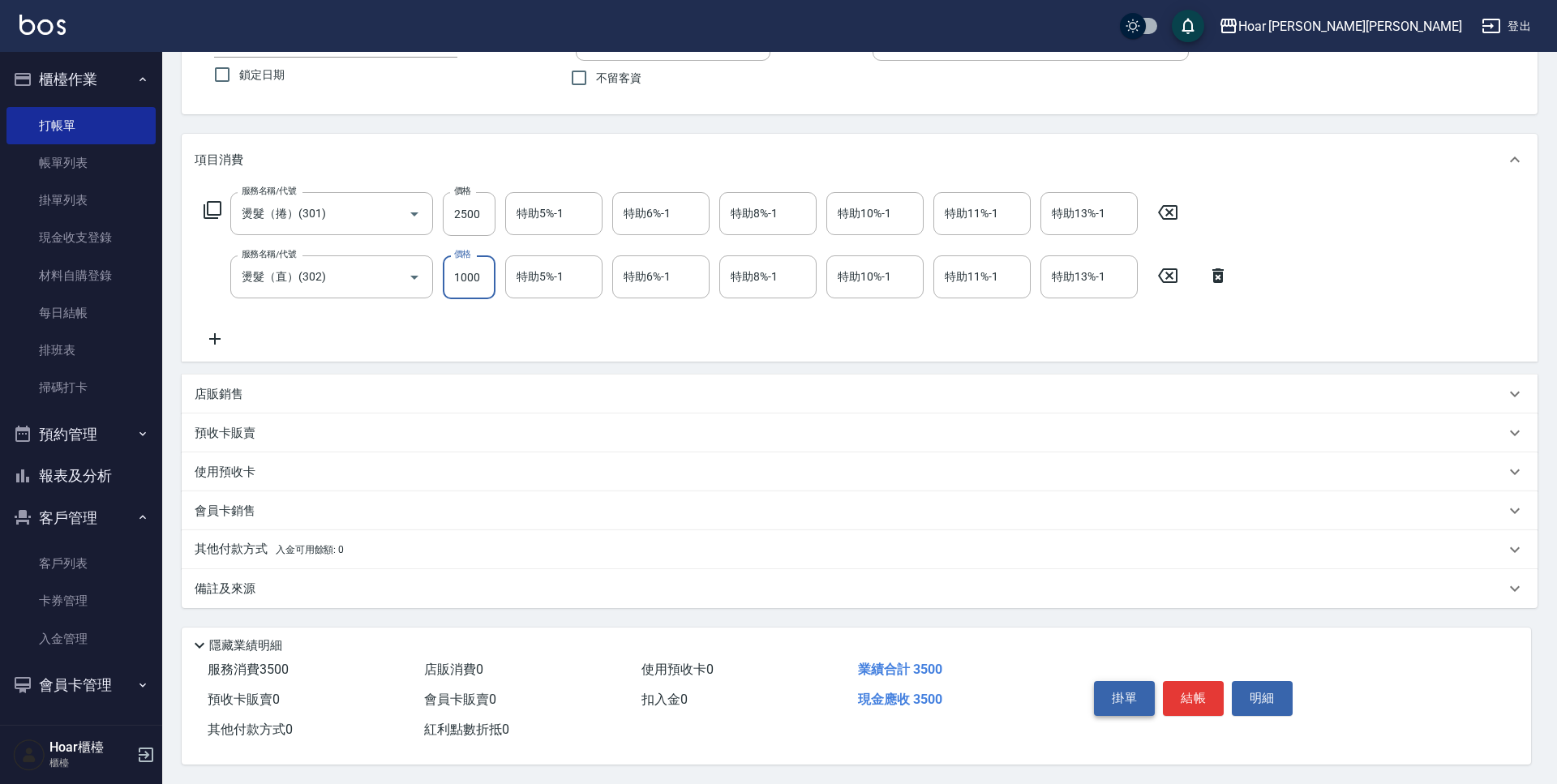
type input "1000"
click at [1100, 686] on button "掛單" at bounding box center [1124, 698] width 61 height 34
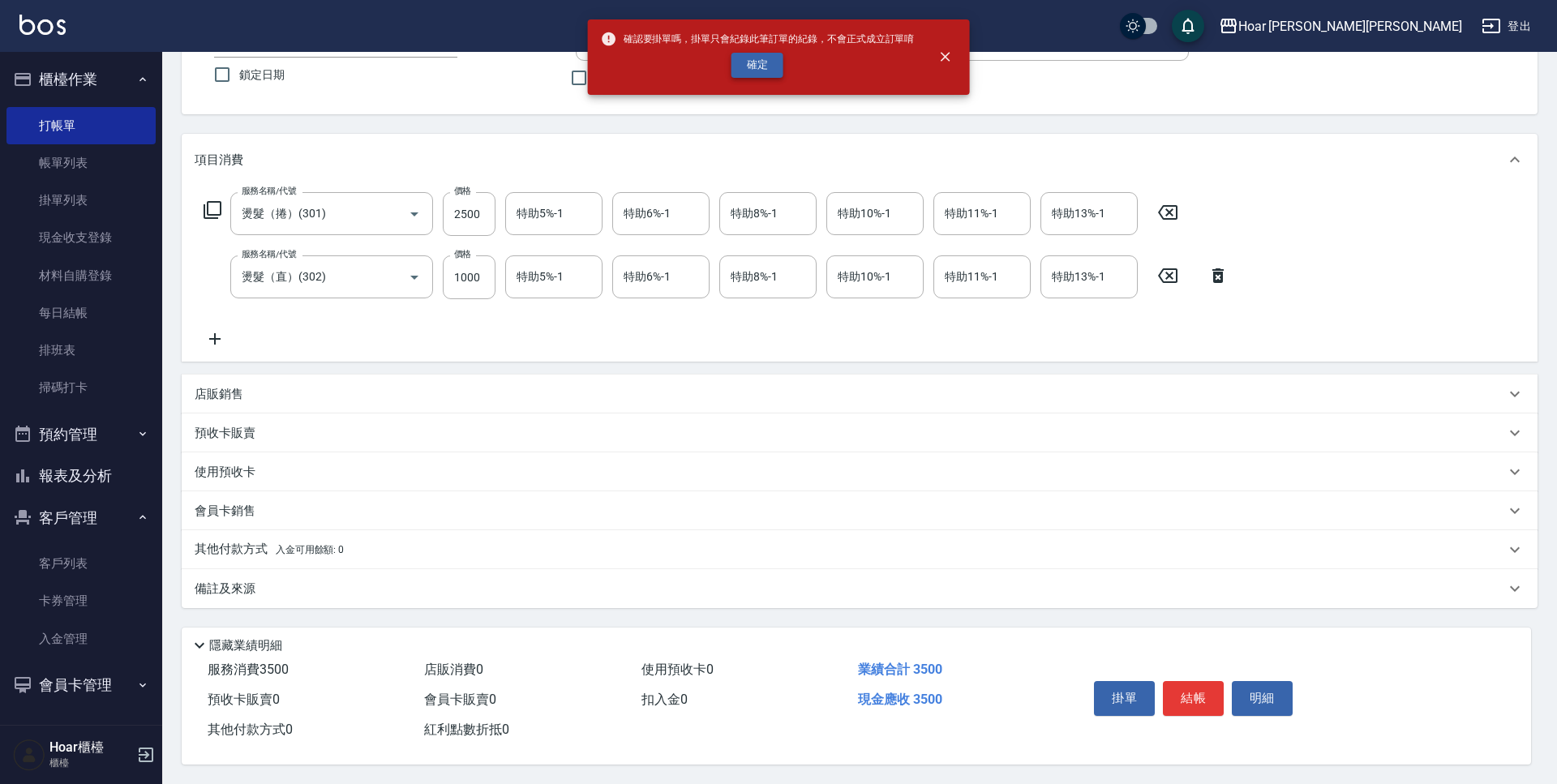
click at [748, 68] on button "確定" at bounding box center [758, 65] width 52 height 25
